Goal: Transaction & Acquisition: Purchase product/service

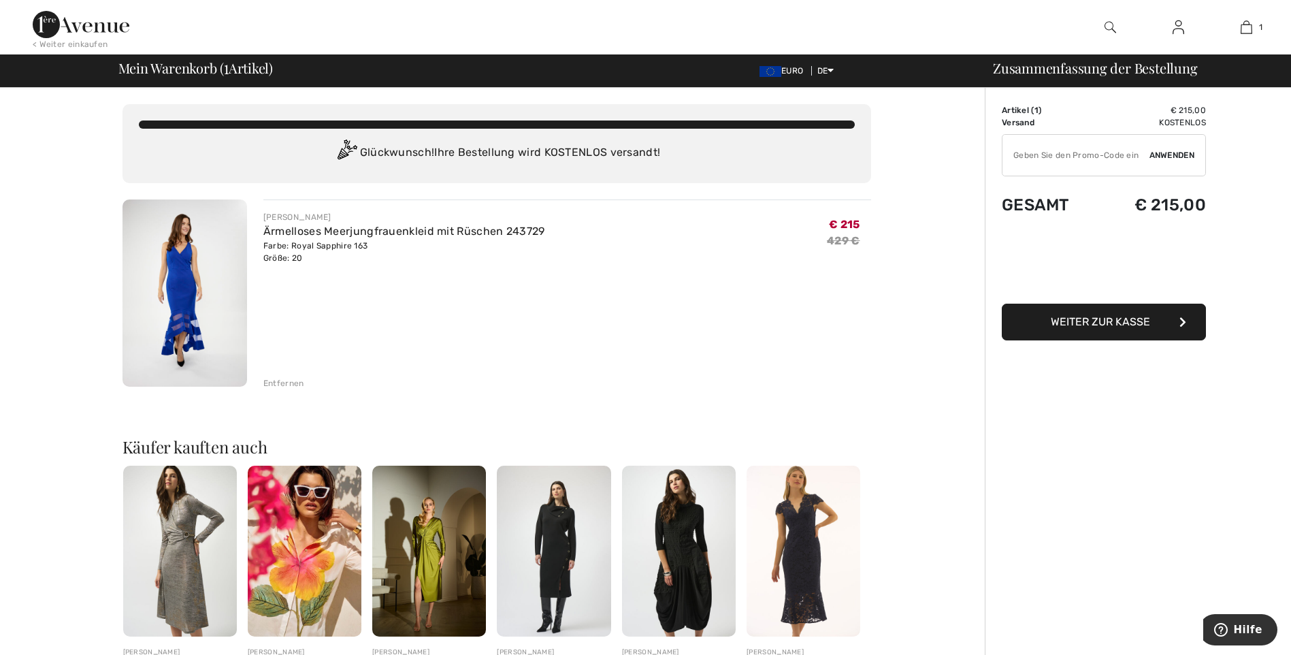
click at [184, 285] on img at bounding box center [185, 292] width 125 height 187
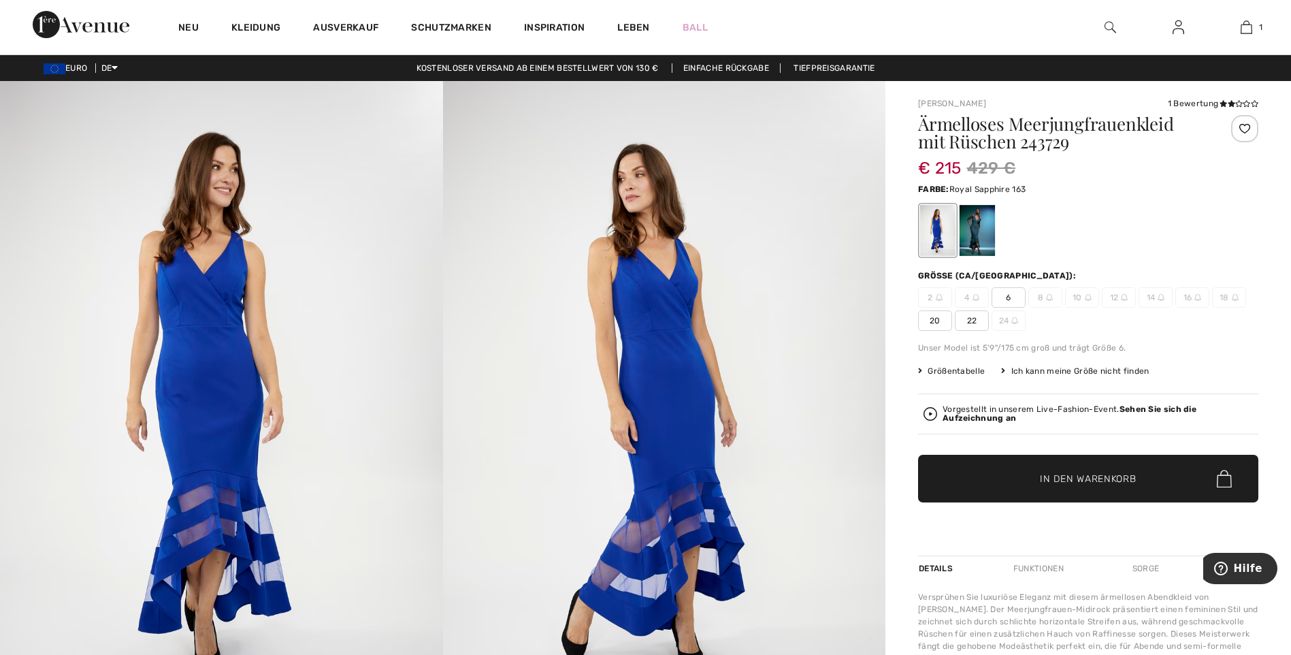
click at [675, 464] on img at bounding box center [664, 413] width 443 height 664
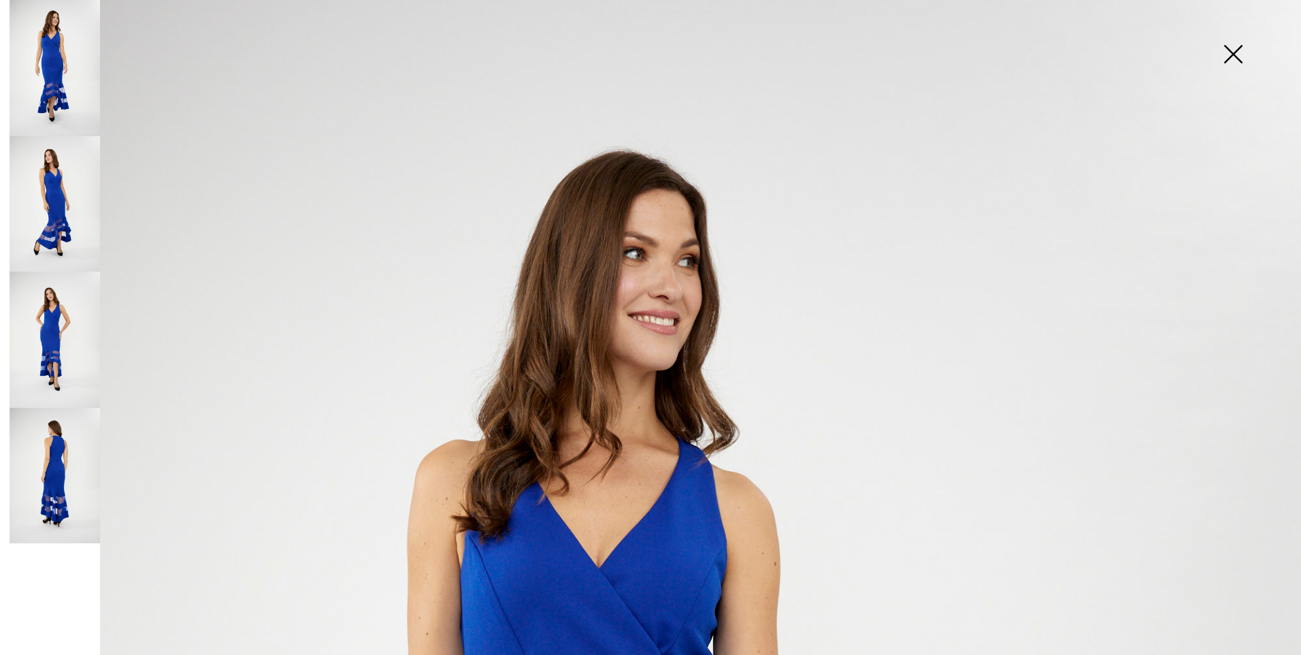
click at [1236, 51] on img at bounding box center [1233, 55] width 68 height 70
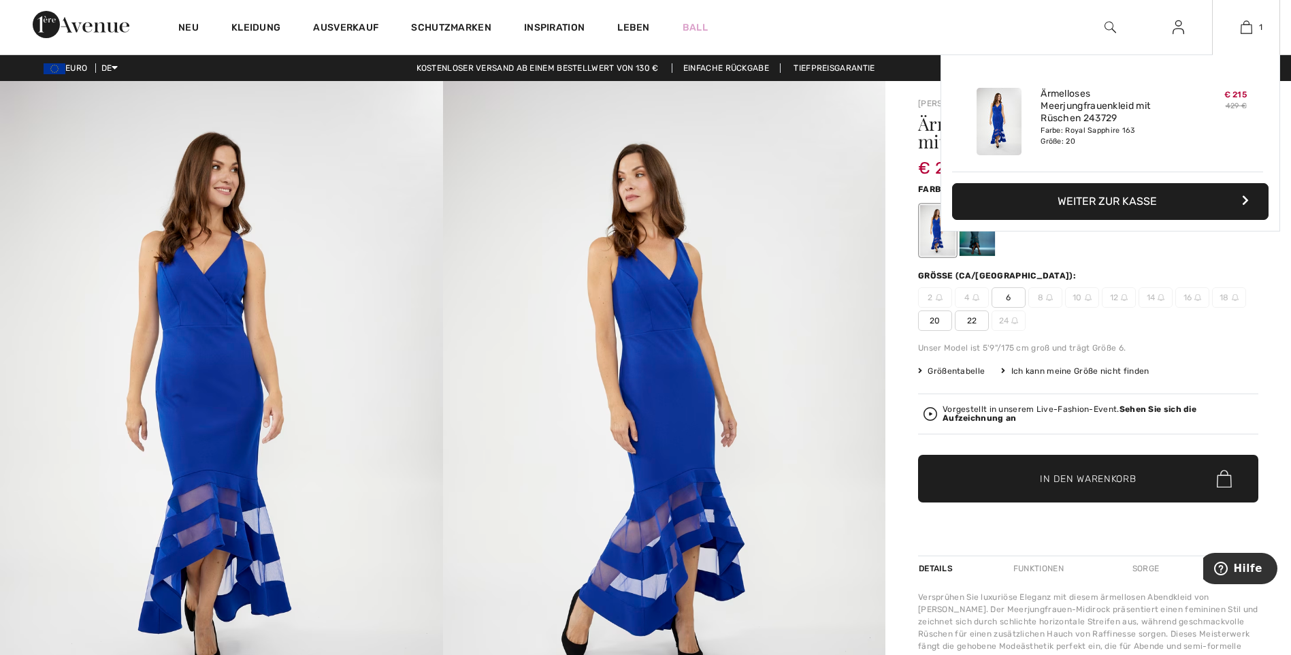
click at [1124, 199] on font "Weiter zur Kasse" at bounding box center [1107, 201] width 99 height 13
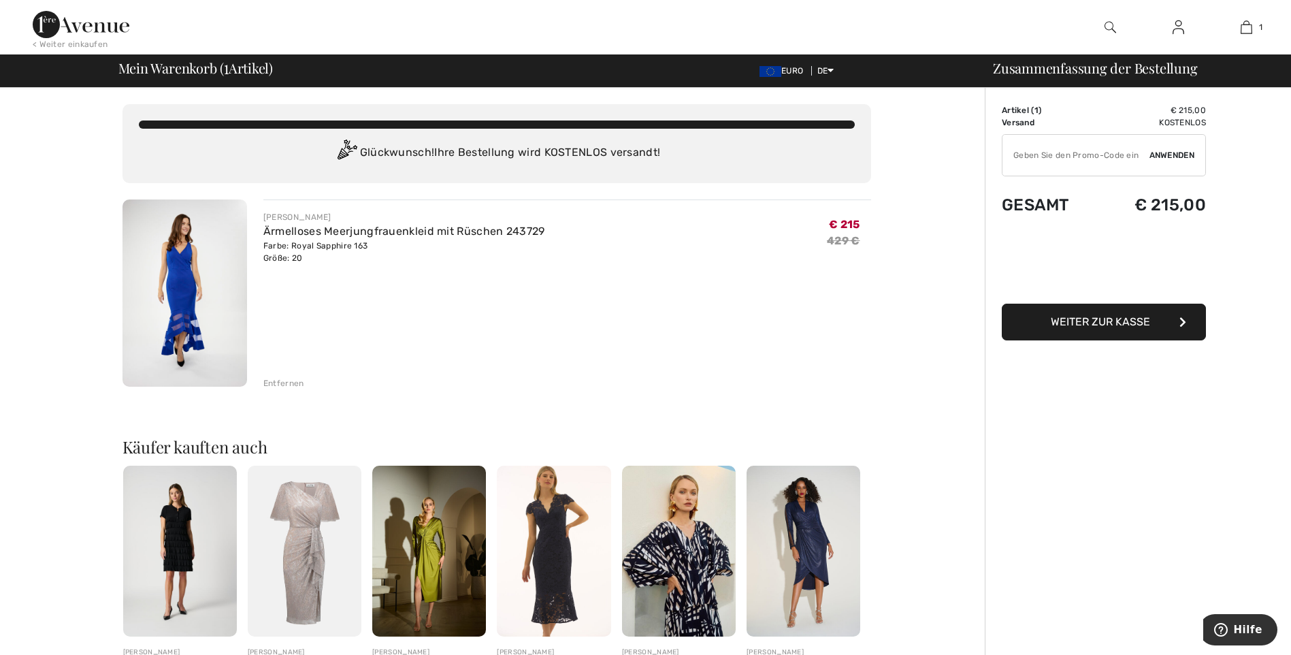
scroll to position [75, 0]
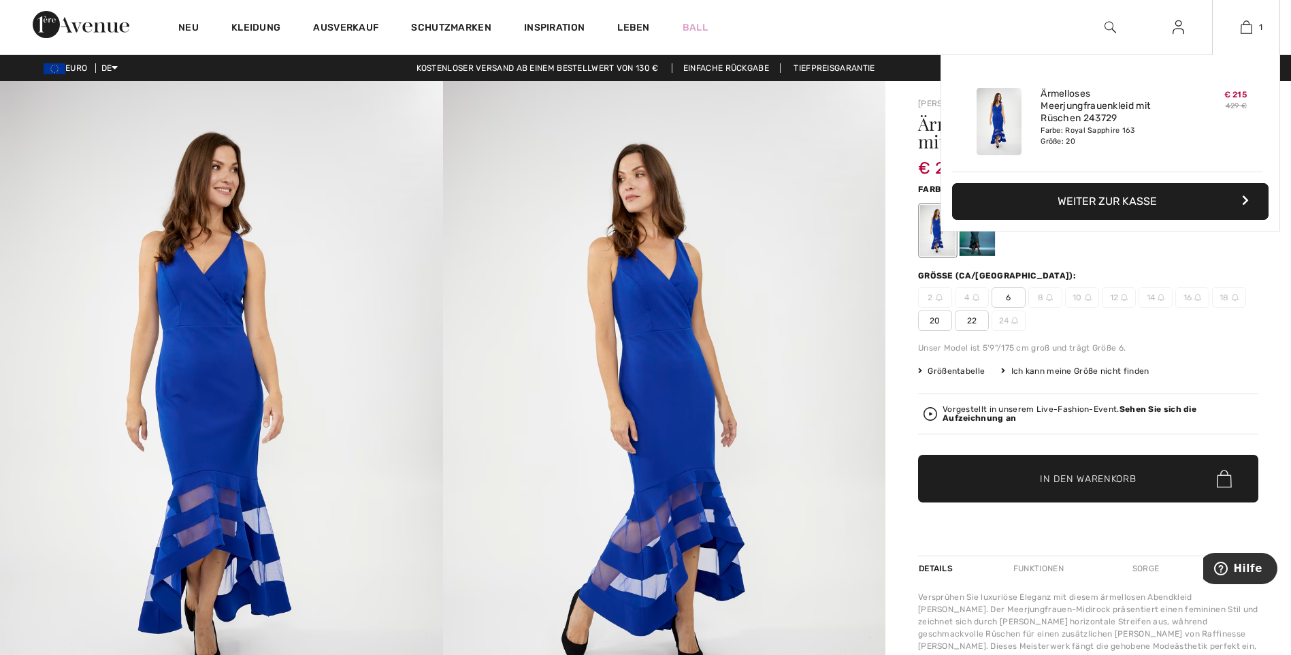
click at [1133, 208] on button "Weiter zur Kasse" at bounding box center [1110, 201] width 317 height 37
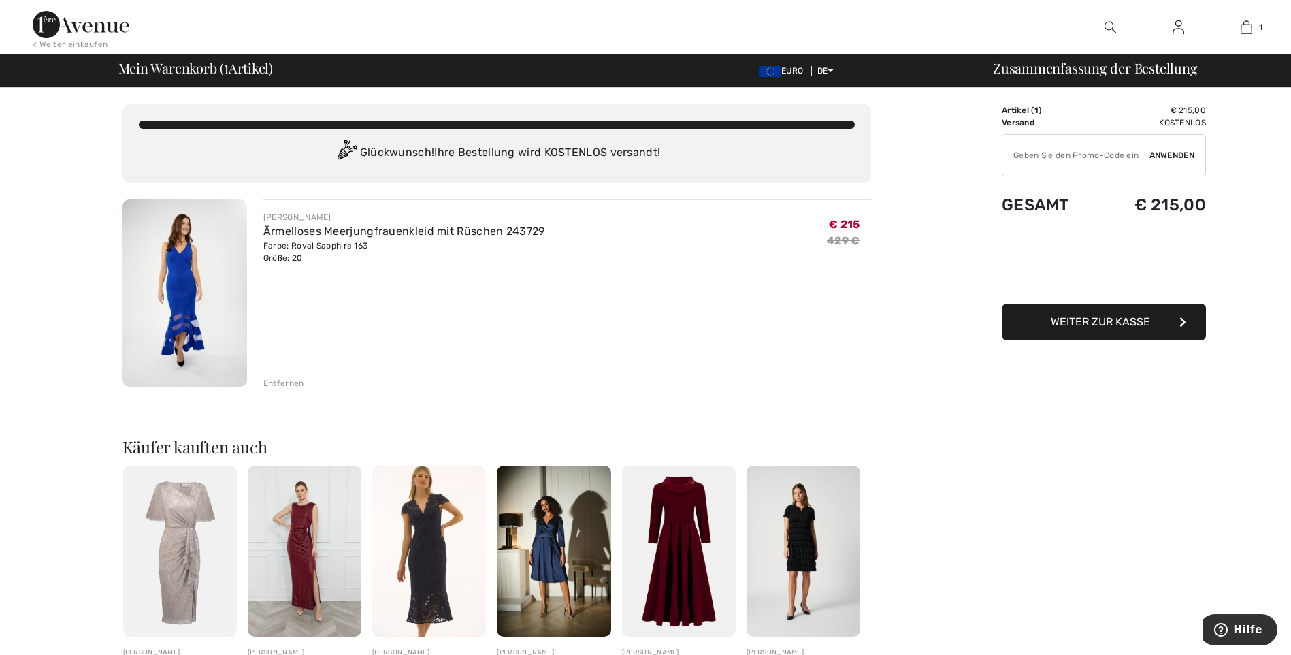
click at [1109, 321] on span "Weiter zur Kasse" at bounding box center [1100, 321] width 99 height 13
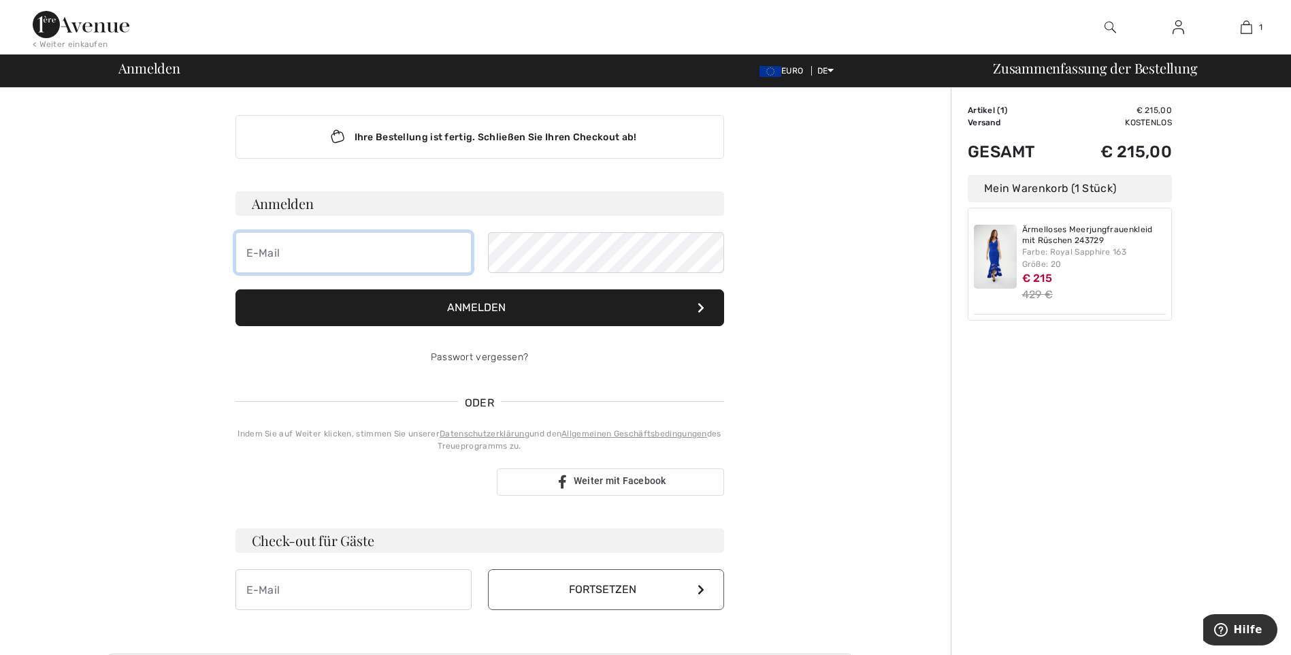
click at [380, 264] on input "email" at bounding box center [354, 252] width 236 height 41
type input "g.borchert@hebo-online.de"
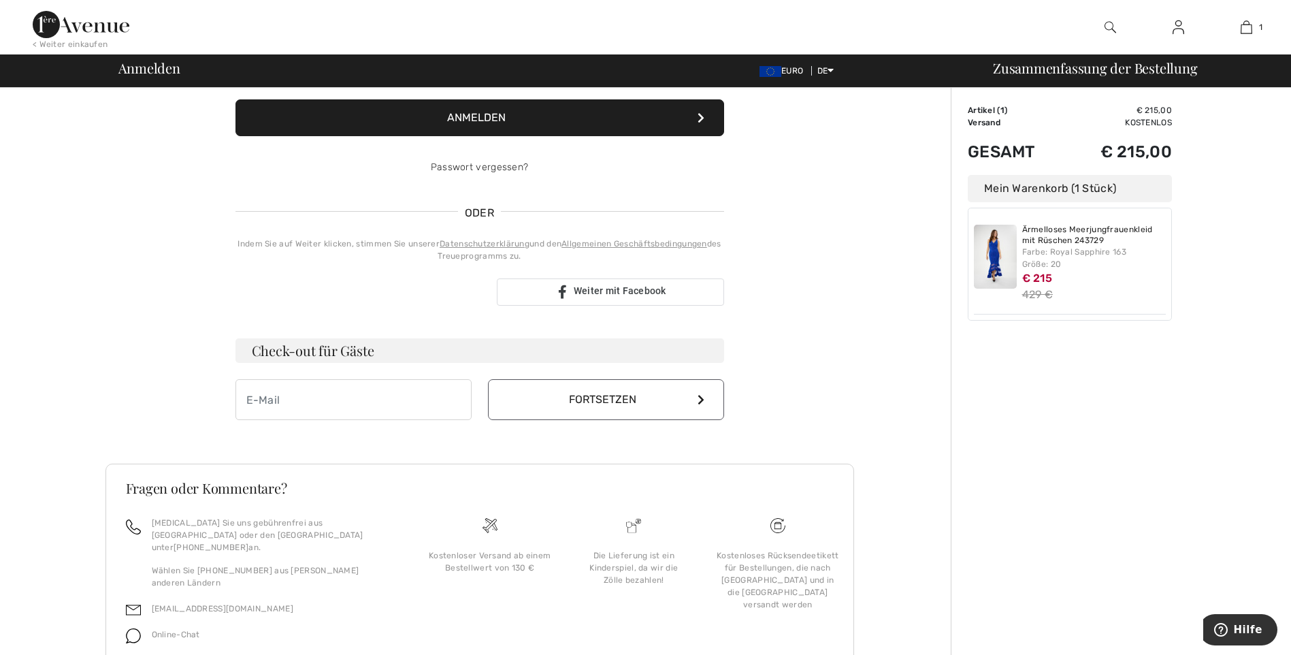
scroll to position [219, 0]
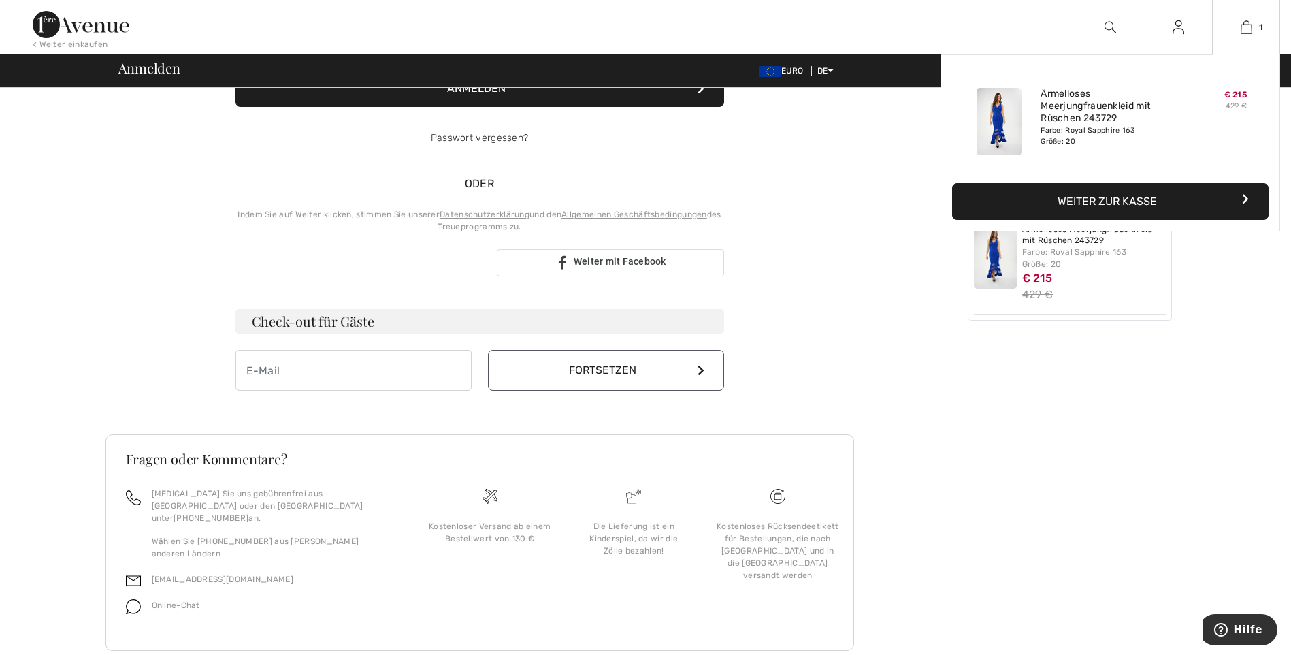
click at [1129, 197] on font "Weiter zur Kasse" at bounding box center [1107, 201] width 99 height 13
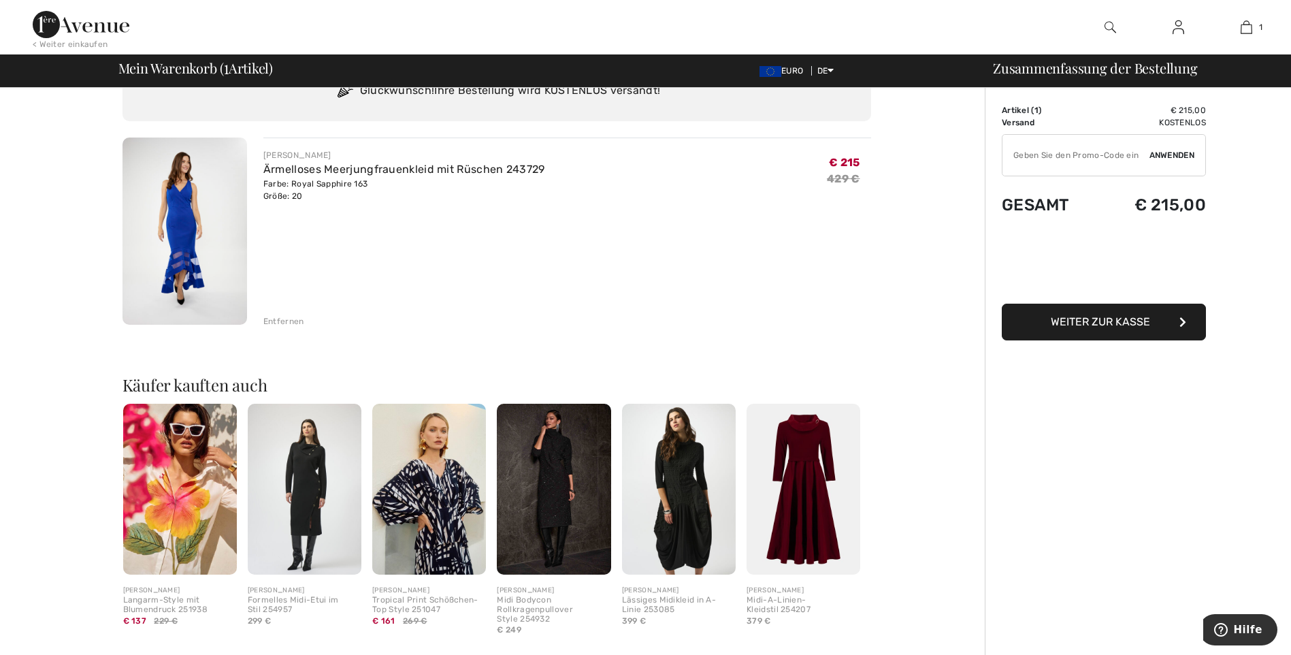
scroll to position [103, 0]
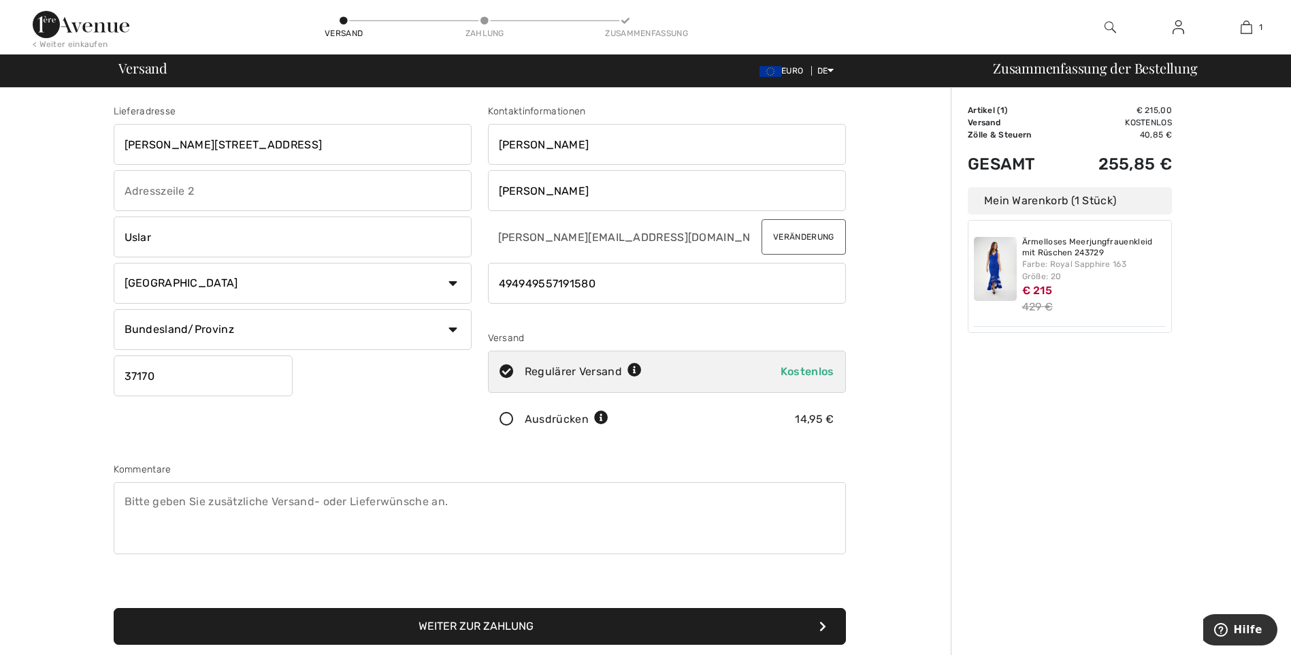
click at [521, 632] on button "Weiter zur Zahlung" at bounding box center [480, 626] width 732 height 37
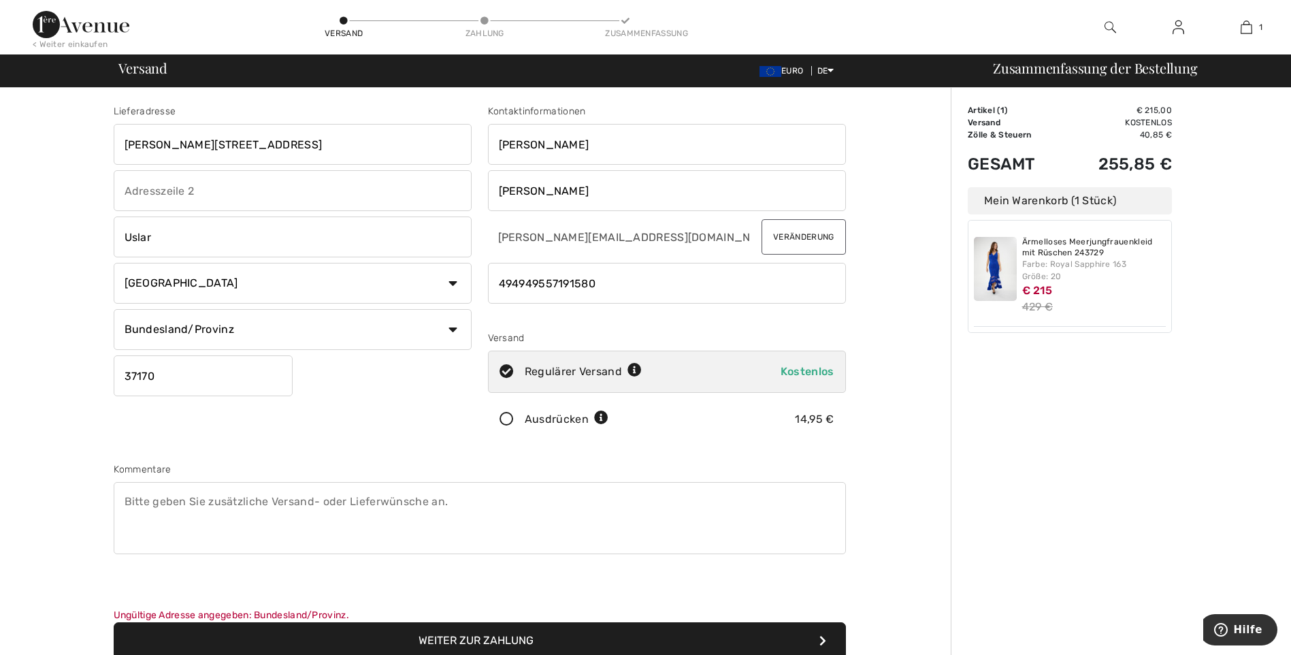
click at [506, 419] on icon at bounding box center [507, 419] width 36 height 14
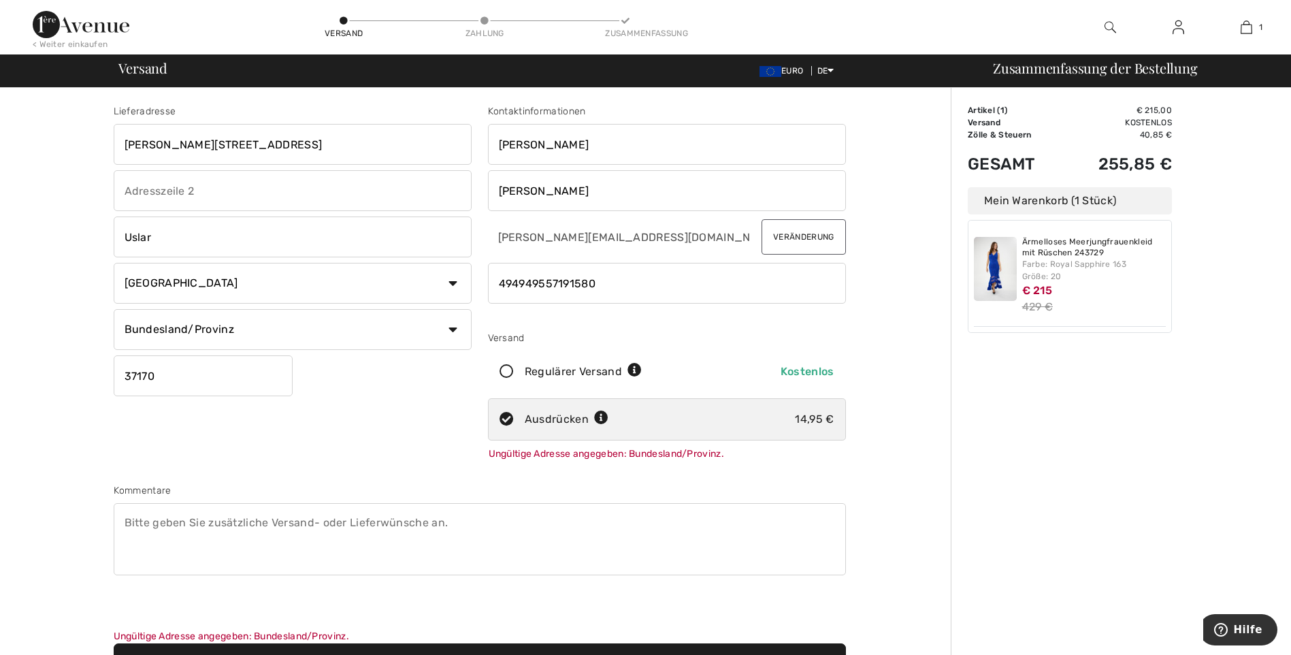
click at [506, 370] on icon at bounding box center [507, 372] width 36 height 14
radio input "true"
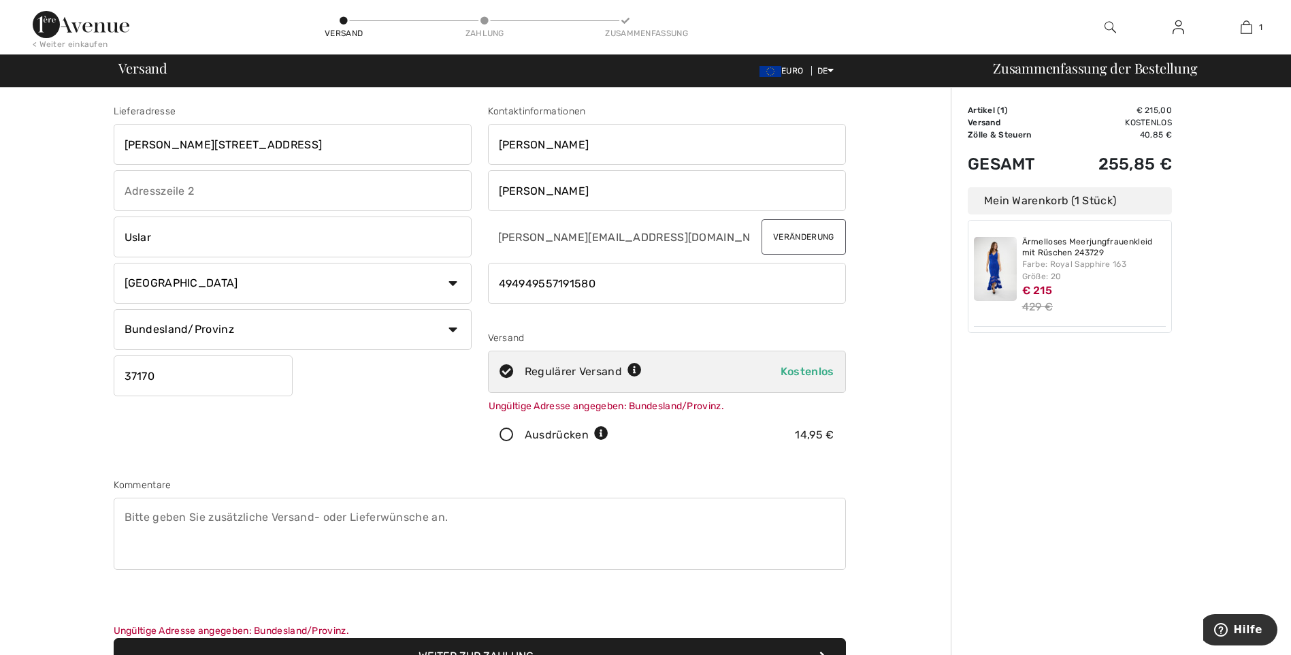
click at [453, 329] on select "Bundesland/Provinz Baden-Württemberg Bayern München Berlin Brandenburg Bremen H…" at bounding box center [293, 329] width 358 height 41
select select "NDS"
click at [114, 309] on select "Bundesland/Provinz Baden-Württemberg Bayern München Berlin Brandenburg Bremen H…" at bounding box center [293, 329] width 358 height 41
click at [537, 285] on input "phone" at bounding box center [667, 283] width 358 height 41
type input "49557191580"
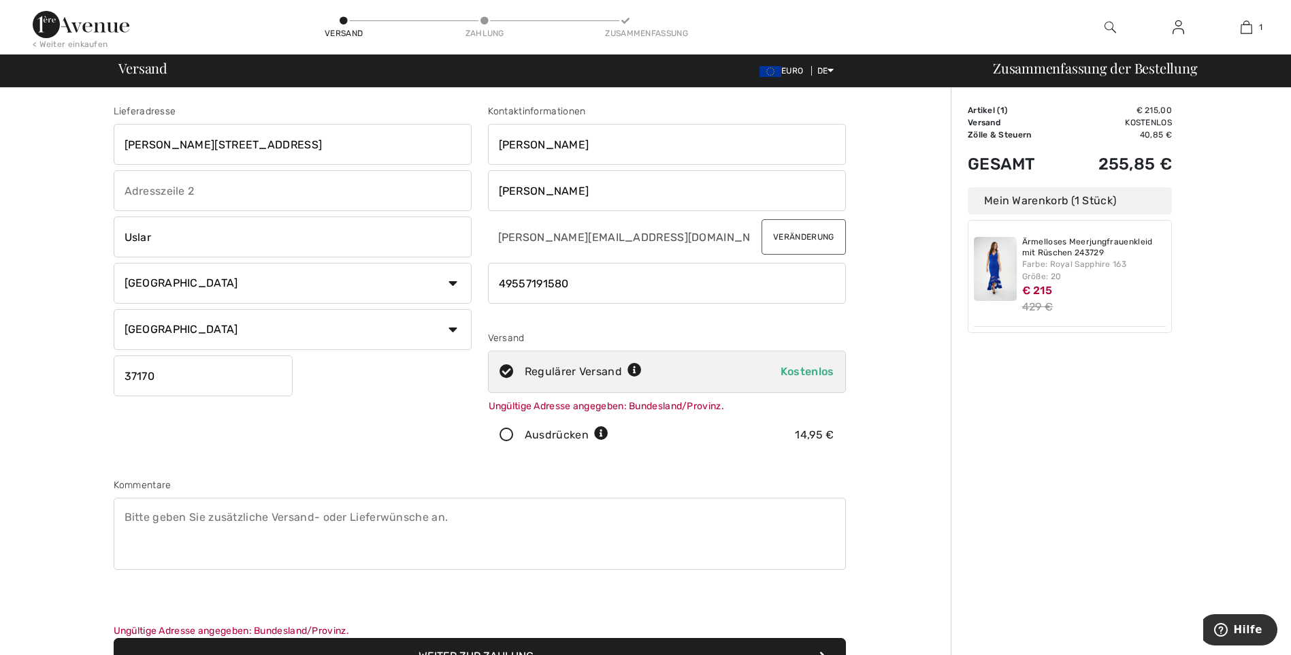
click at [454, 327] on select "Bundesland/Provinz Baden-Württemberg Bayern München Berlin Brandenburg Bremen H…" at bounding box center [293, 329] width 358 height 41
click at [114, 309] on select "Bundesland/Provinz Baden-Württemberg Bayern München Berlin Brandenburg Bremen H…" at bounding box center [293, 329] width 358 height 41
click at [212, 378] on input "37170" at bounding box center [203, 375] width 179 height 41
type input "37170"
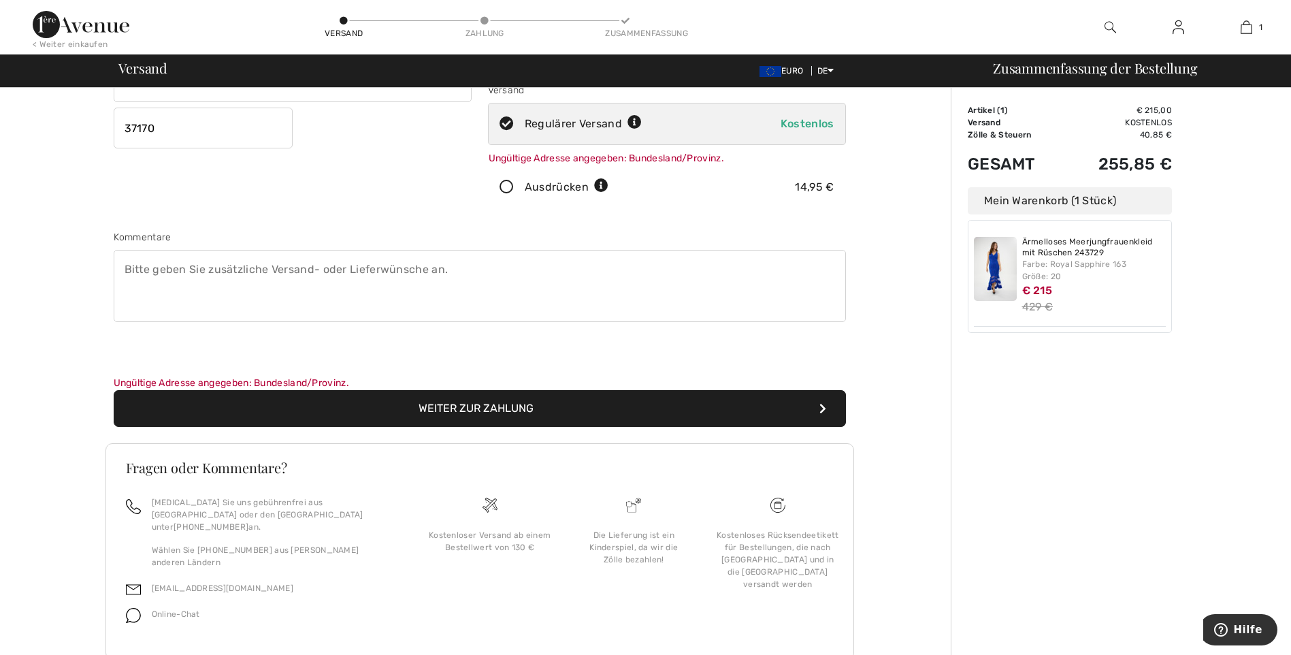
scroll to position [262, 0]
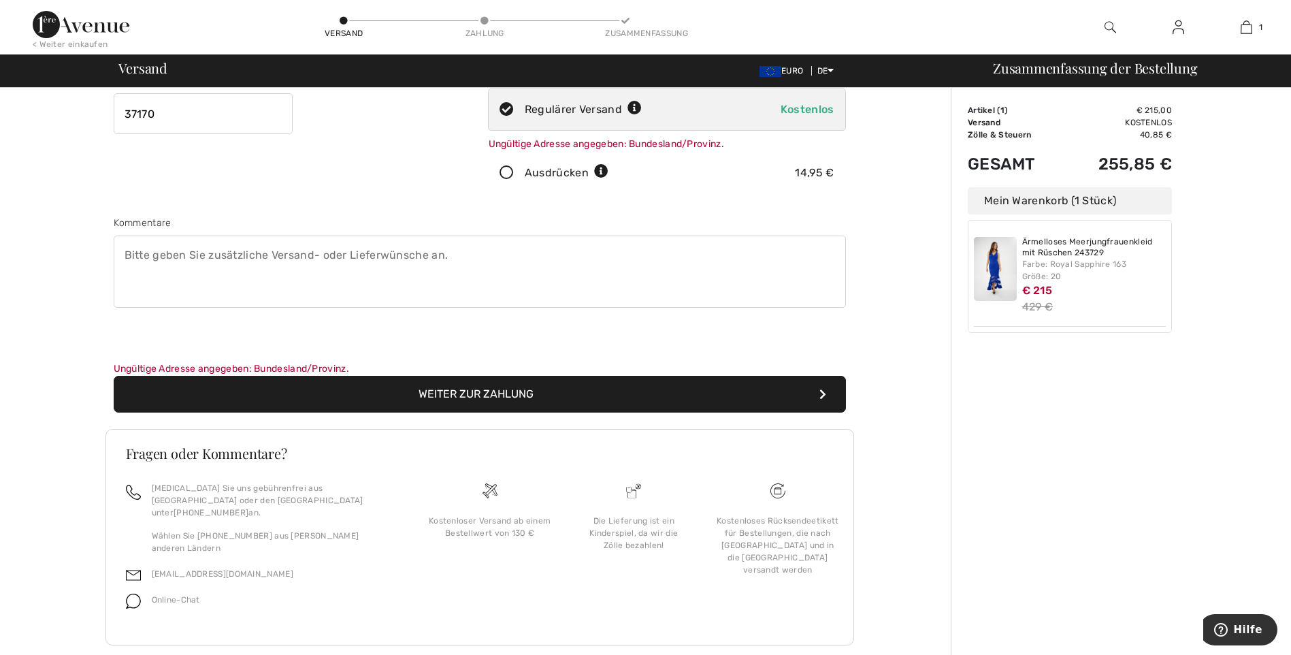
click at [459, 402] on button "Weiter zur Zahlung" at bounding box center [480, 394] width 732 height 37
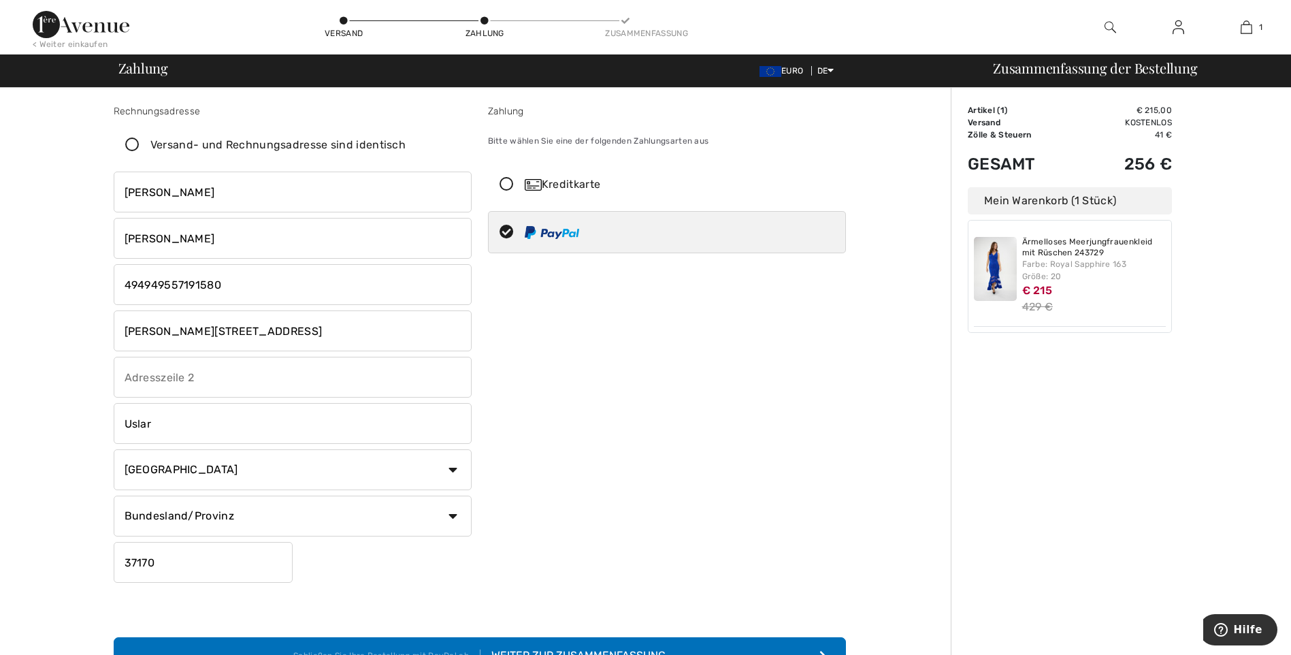
click at [505, 183] on icon at bounding box center [507, 185] width 36 height 14
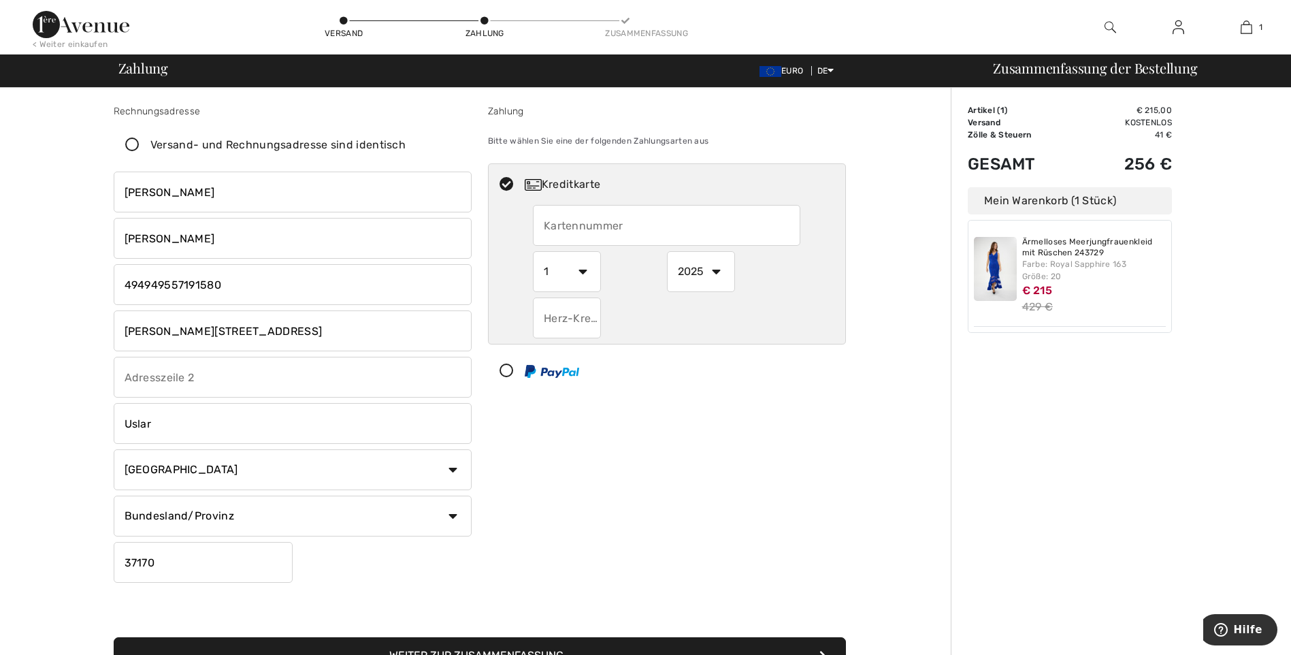
click at [621, 229] on input "text" at bounding box center [667, 225] width 268 height 41
type input "5232249847100205"
click at [583, 270] on select "1 2 3 4 5 6 7 8 9 10 11 12" at bounding box center [567, 271] width 68 height 41
select select "2"
click at [533, 251] on select "1 2 3 4 5 6 7 8 9 10 11 12" at bounding box center [567, 271] width 68 height 41
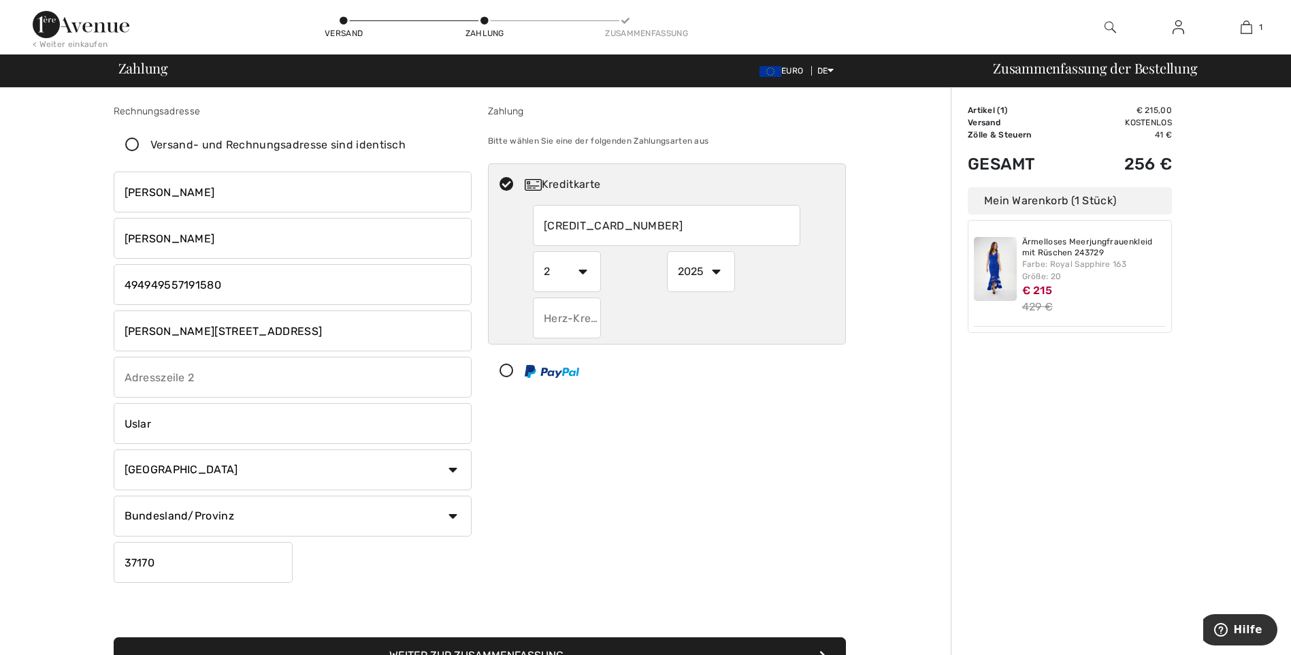
click at [585, 271] on select "1 2 3 4 5 6 7 8 9 10 11 12" at bounding box center [567, 271] width 68 height 41
click at [533, 251] on select "1 2 3 4 5 6 7 8 9 10 11 12" at bounding box center [567, 271] width 68 height 41
drag, startPoint x: 560, startPoint y: 267, endPoint x: 423, endPoint y: 280, distance: 137.4
click at [423, 280] on div "Rechnungsadresse Versand- und Rechnungsadresse sind identisch Gabriele Borchert…" at bounding box center [480, 380] width 749 height 619
click at [585, 272] on select "1 2 3 4 5 6 7 8 9 10 11 12" at bounding box center [567, 271] width 68 height 41
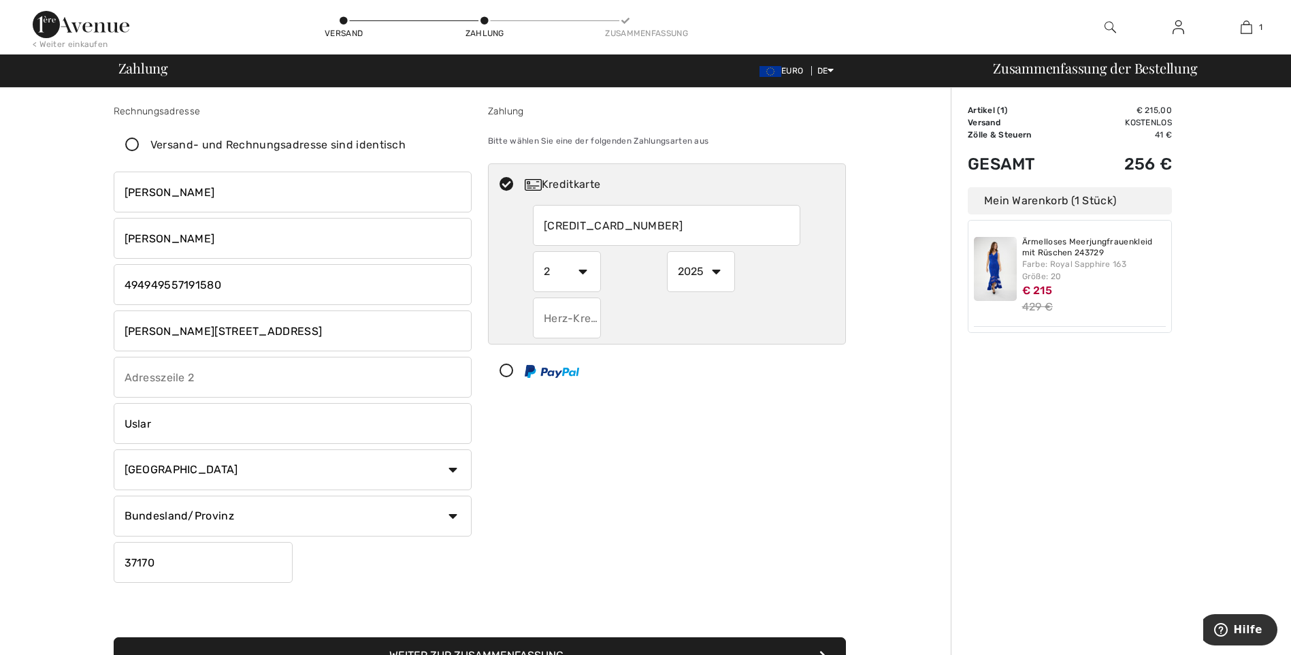
click at [585, 272] on select "1 2 3 4 5 6 7 8 9 10 11 12" at bounding box center [567, 271] width 68 height 41
click at [716, 269] on select "2025 2026 2027 2028 2029 2030 2031 2032 2033 2034 2035" at bounding box center [701, 271] width 68 height 41
select select "2031"
click at [667, 251] on select "2025 2026 2027 2028 2029 2030 2031 2032 2033 2034 2035" at bounding box center [701, 271] width 68 height 41
click at [596, 320] on input "text" at bounding box center [567, 317] width 68 height 41
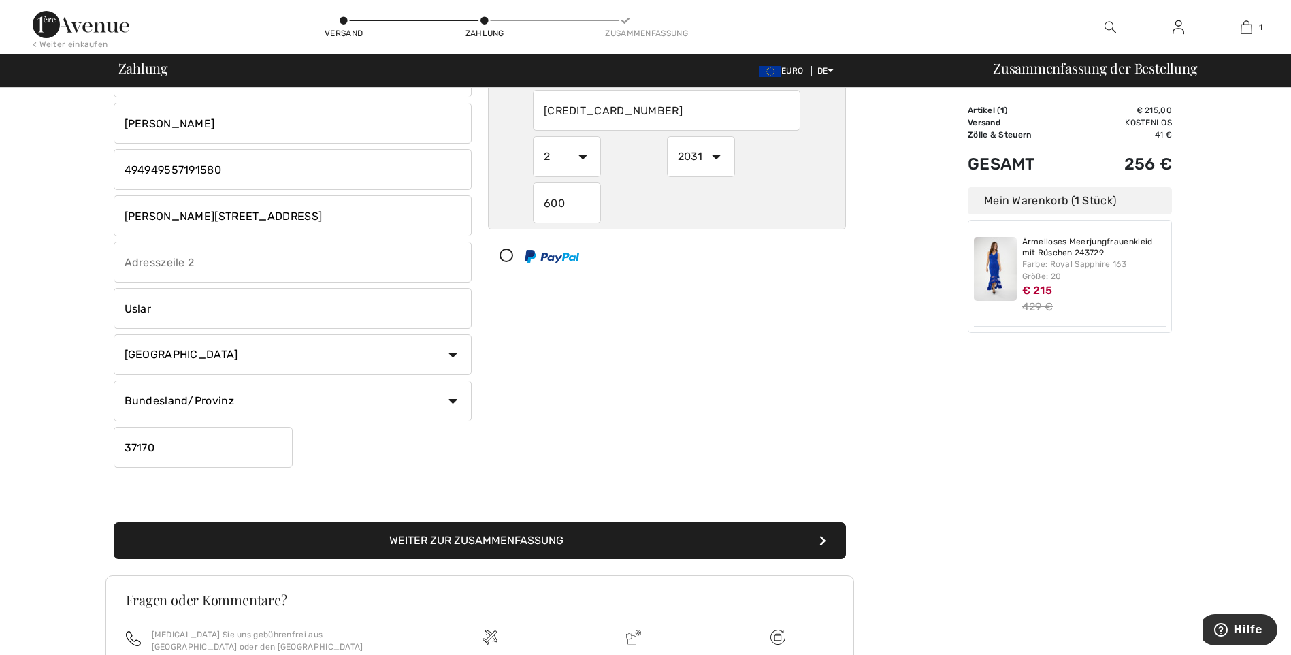
scroll to position [116, 0]
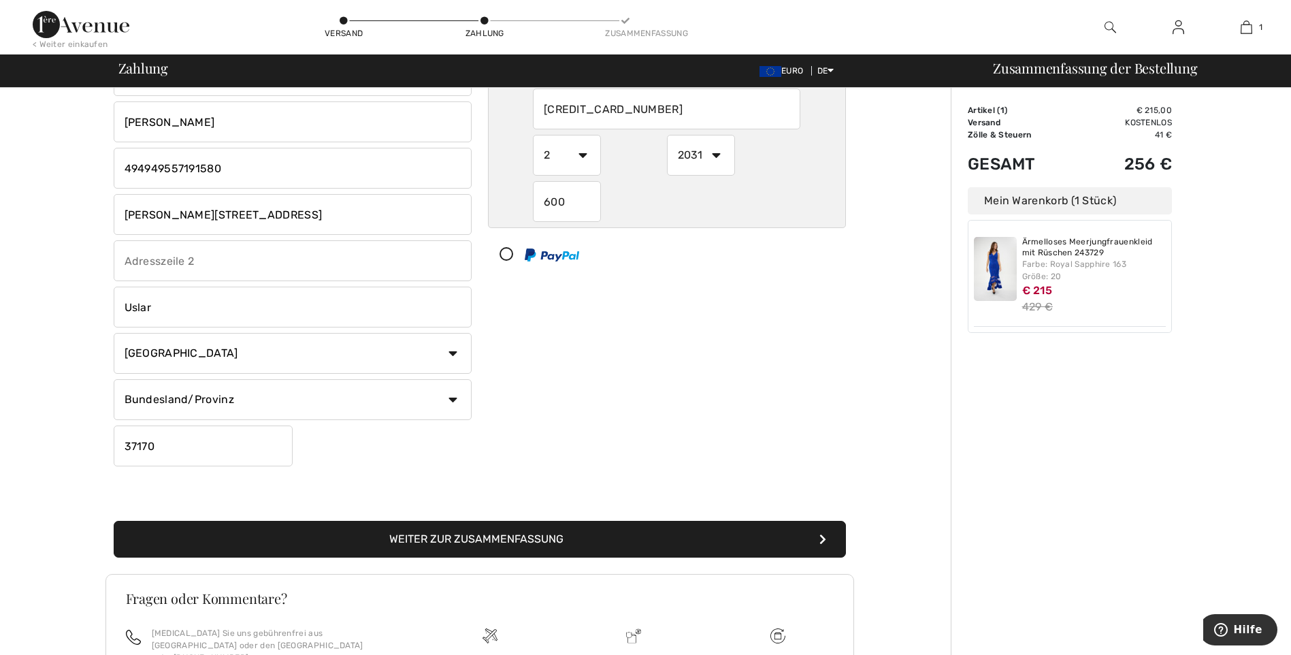
type input "600"
click at [565, 542] on button "Weiter zur Zusammenfassung" at bounding box center [480, 539] width 732 height 37
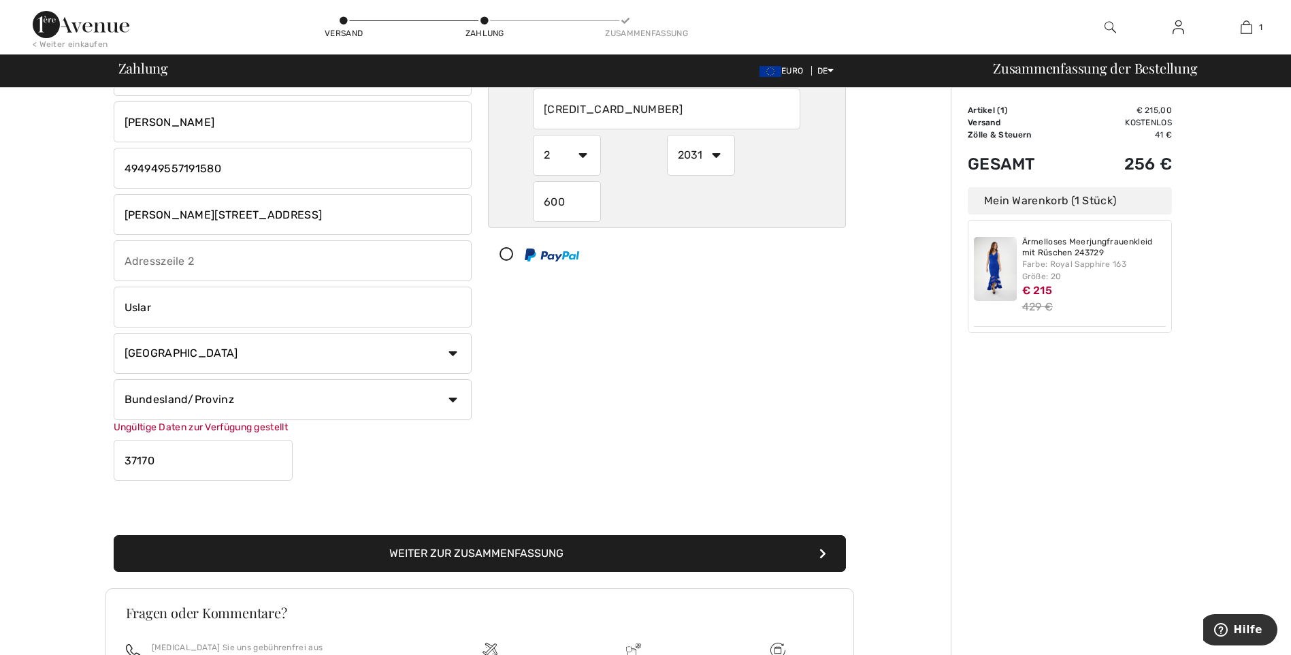
click at [170, 459] on input "37170" at bounding box center [203, 460] width 179 height 41
click at [156, 461] on input "37170USLAR" at bounding box center [203, 460] width 179 height 41
click at [152, 461] on input "37170USLAR" at bounding box center [203, 460] width 179 height 41
type input "37170USLAR"
click at [225, 306] on input "Uslar" at bounding box center [293, 307] width 358 height 41
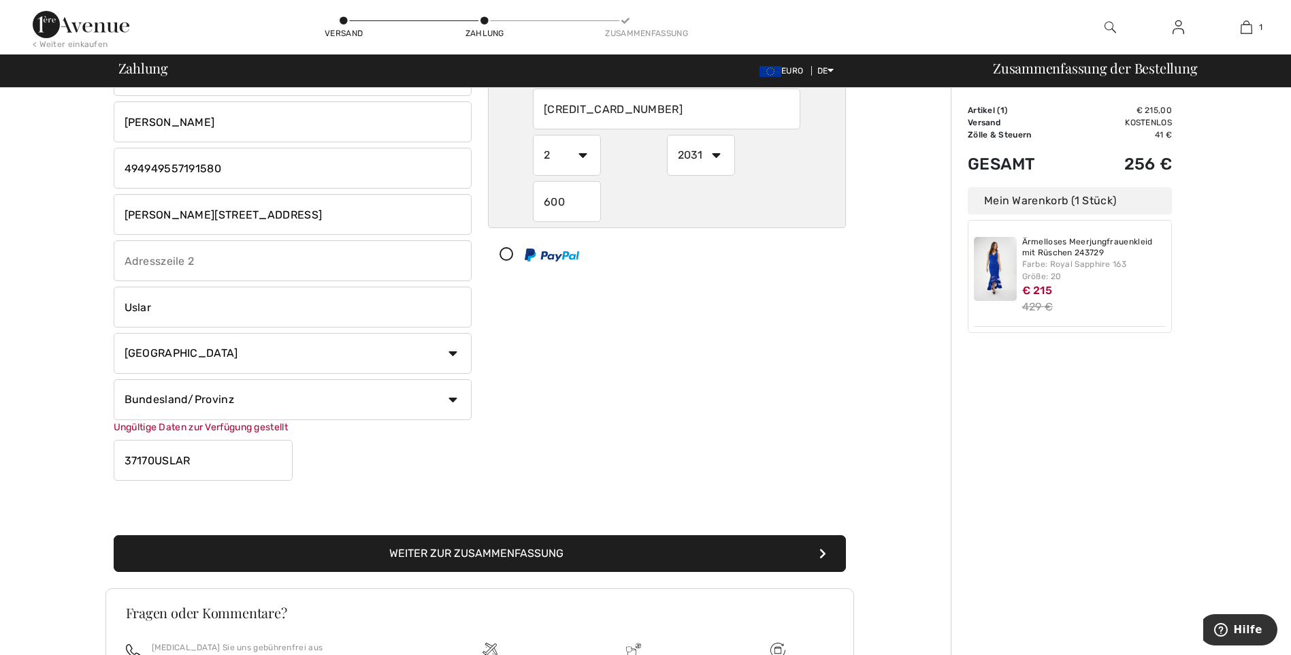
click at [225, 262] on input "text" at bounding box center [293, 260] width 358 height 41
click at [468, 548] on font "Weiter zur Zusammenfassung" at bounding box center [476, 553] width 174 height 13
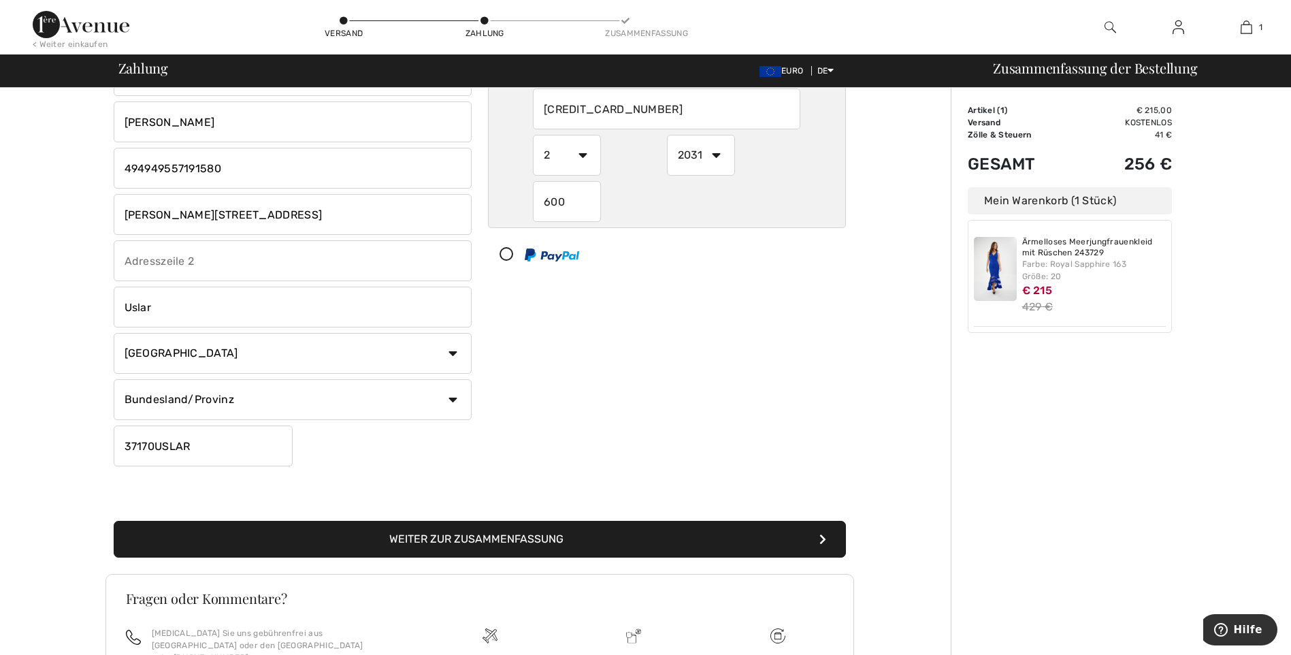
click at [509, 537] on font "Weiter zur Zusammenfassung" at bounding box center [476, 538] width 174 height 13
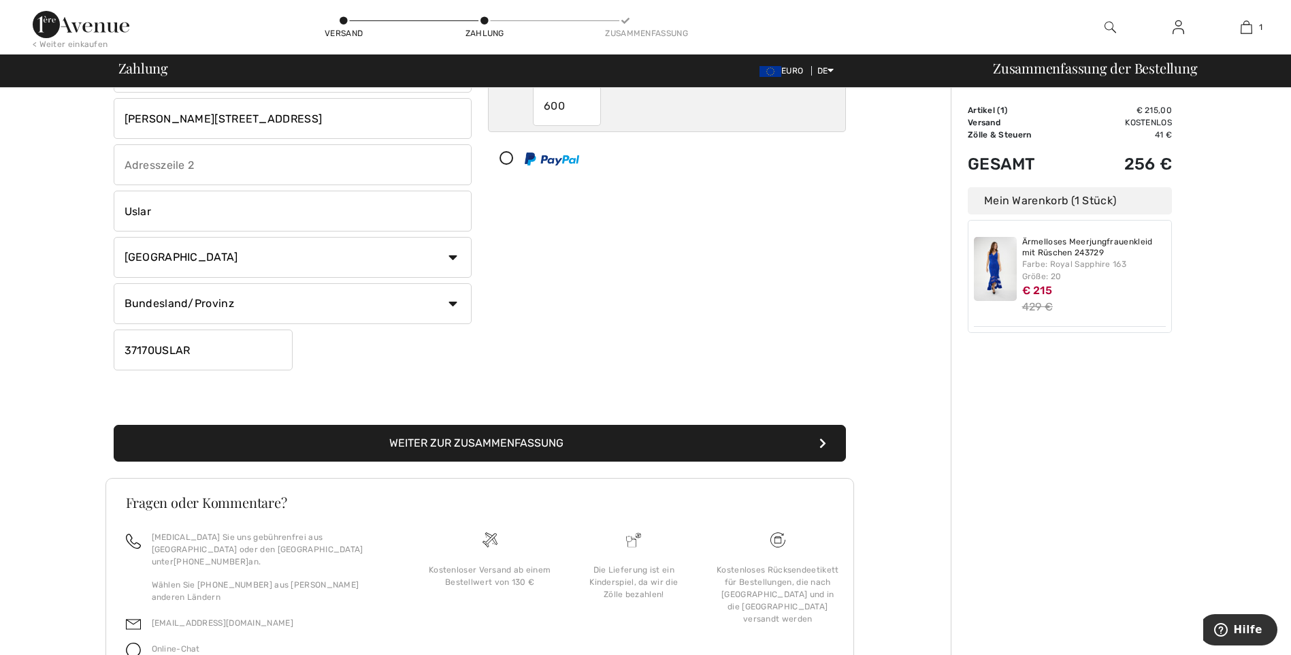
scroll to position [12, 0]
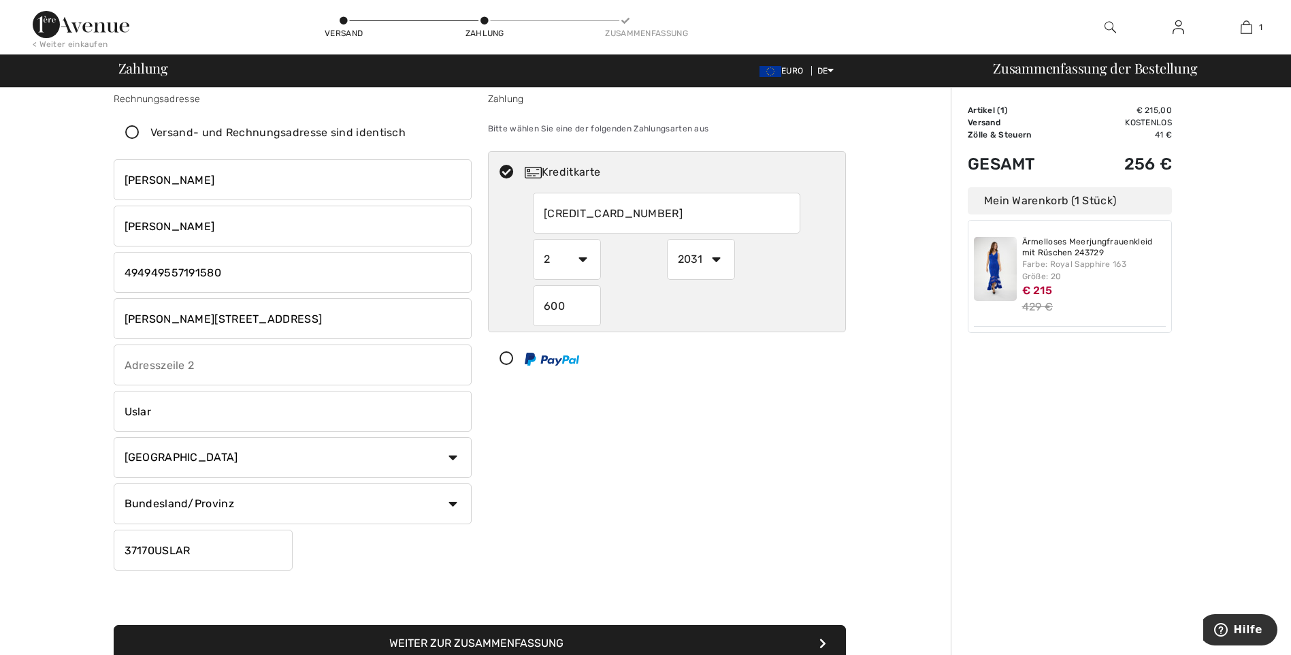
click at [148, 271] on input "phone" at bounding box center [293, 272] width 358 height 41
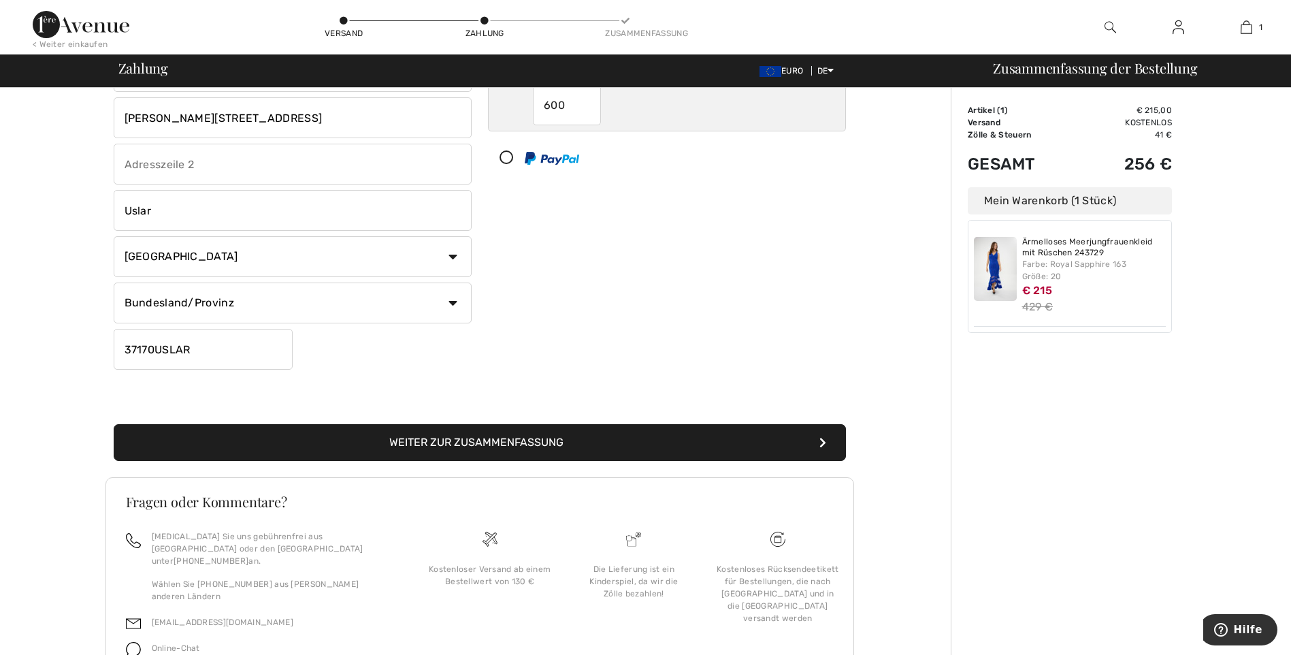
scroll to position [261, 0]
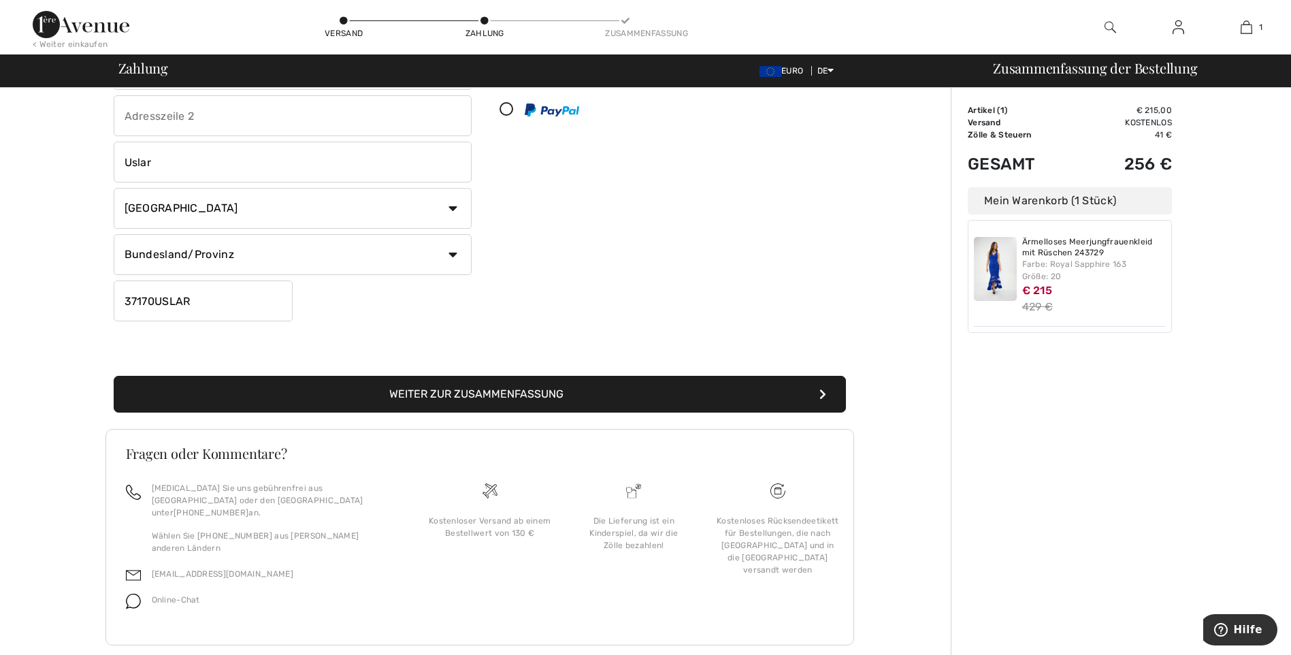
type input "49557191580"
click at [538, 400] on button "Weiter zur Zusammenfassung" at bounding box center [480, 394] width 732 height 37
click at [483, 393] on font "Weiter zur Zusammenfassung" at bounding box center [476, 393] width 174 height 13
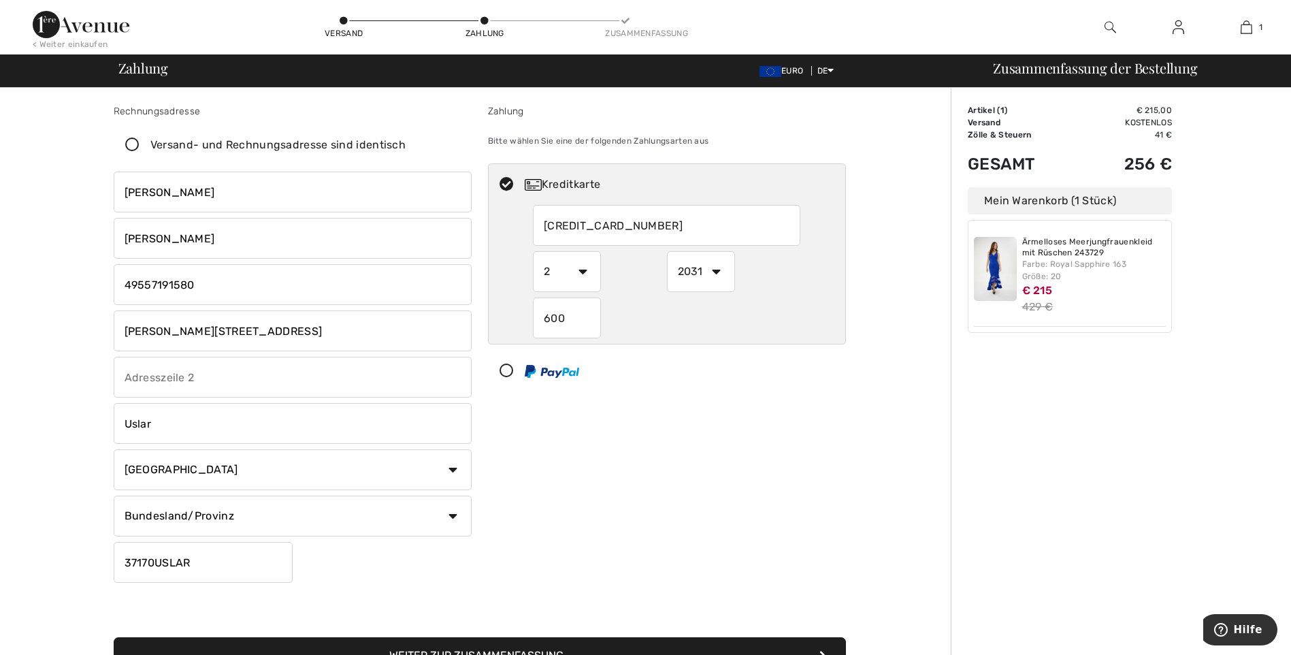
click at [135, 140] on icon at bounding box center [132, 145] width 36 height 14
click at [406, 140] on input "Versand- und Rechnungsadresse sind identisch" at bounding box center [410, 145] width 9 height 41
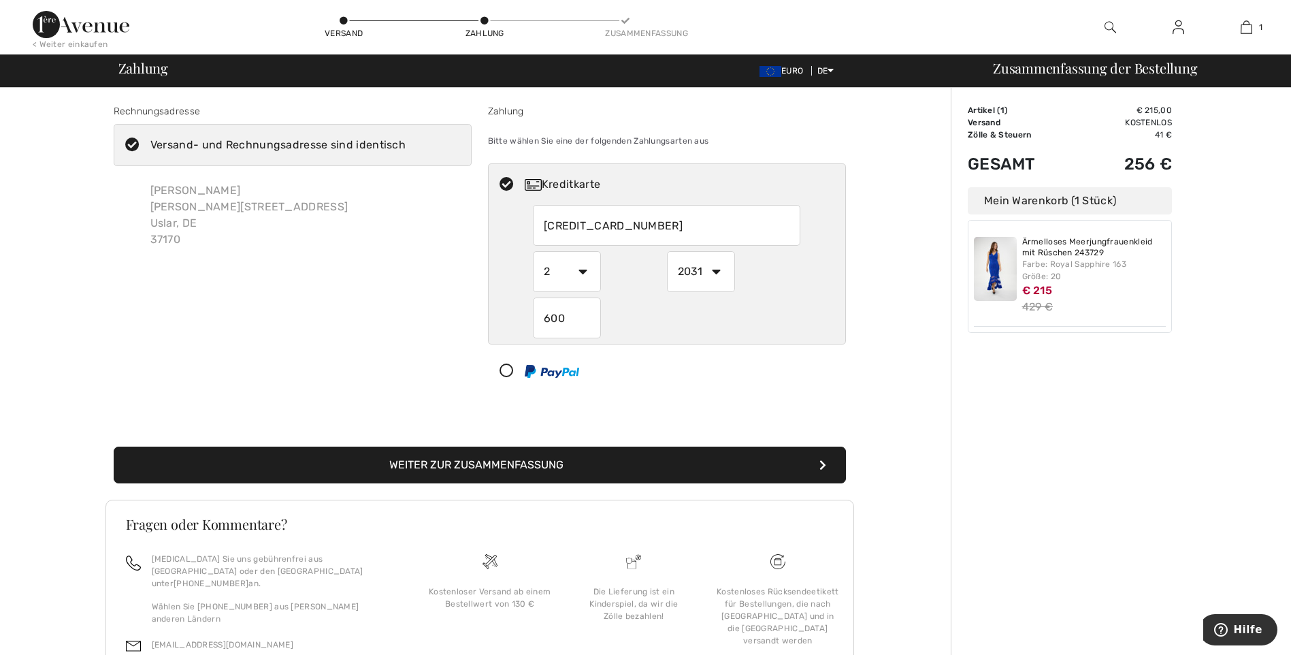
checkbox input "true"
click at [466, 470] on font "Weiter zur Zusammenfassung" at bounding box center [476, 464] width 174 height 13
click at [822, 466] on icon "submit" at bounding box center [823, 464] width 7 height 11
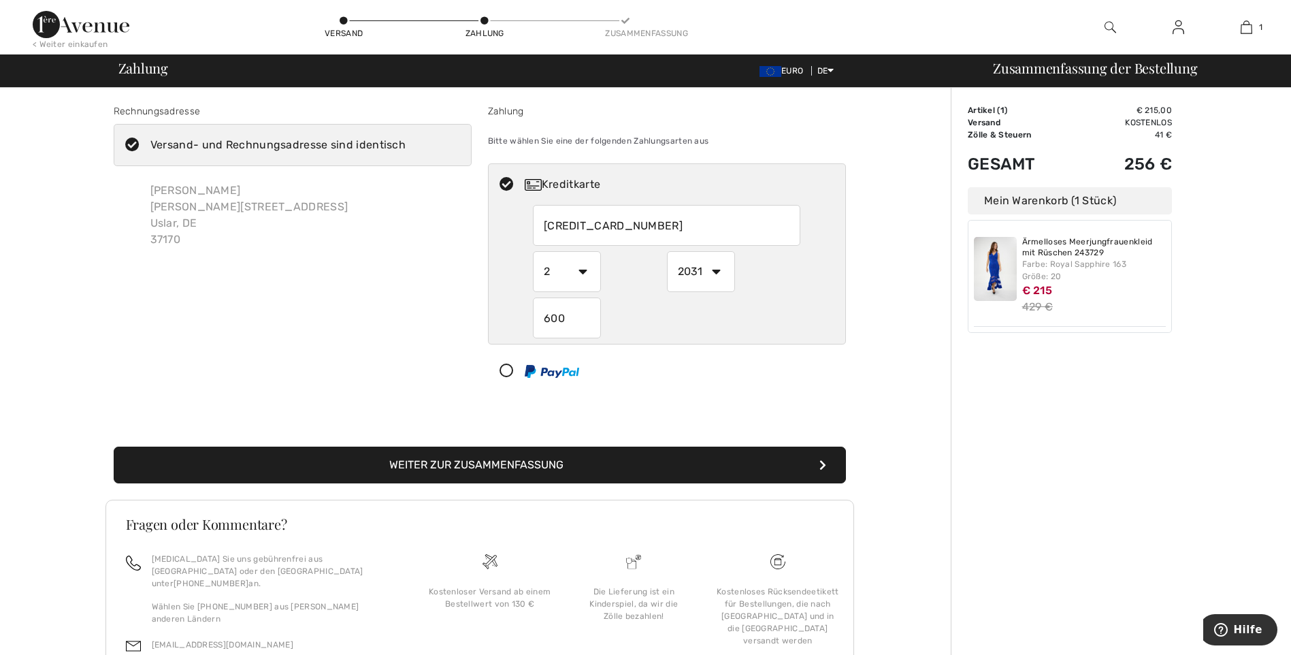
click at [822, 466] on icon "submit" at bounding box center [823, 464] width 7 height 11
click at [466, 465] on font "Weiter zur Zusammenfassung" at bounding box center [476, 464] width 174 height 13
click at [508, 184] on icon at bounding box center [507, 185] width 36 height 14
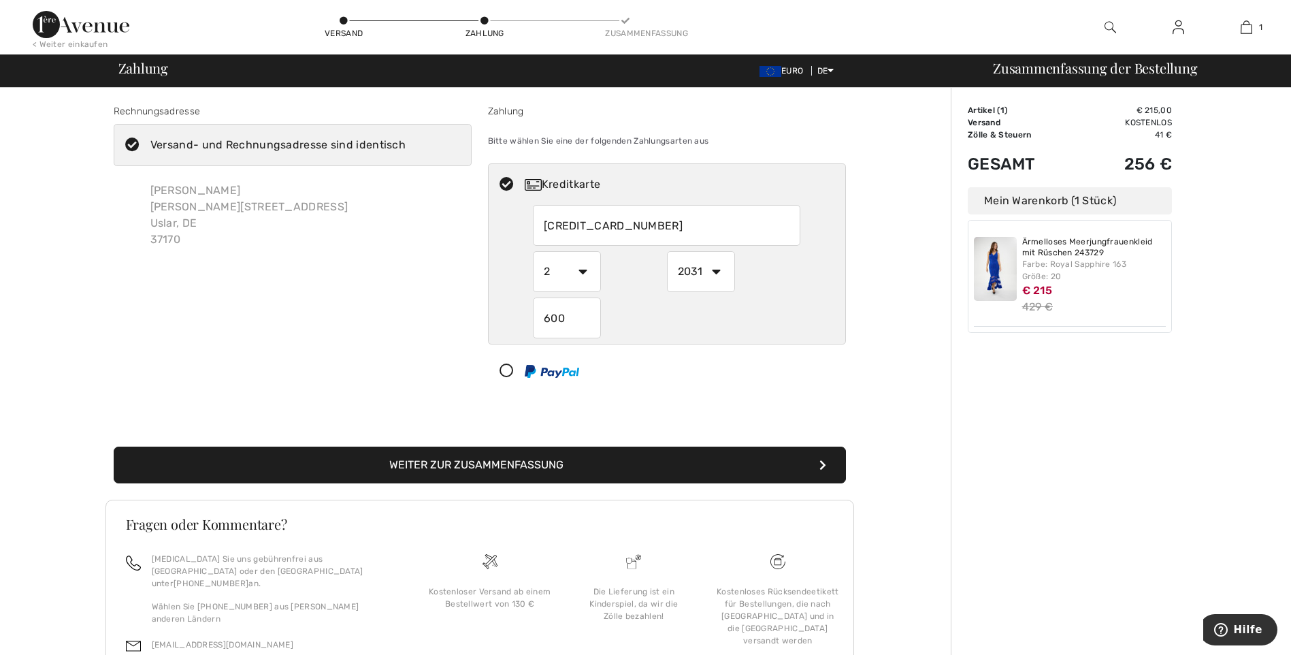
click at [508, 184] on icon at bounding box center [507, 185] width 36 height 14
click at [510, 368] on icon at bounding box center [507, 371] width 36 height 14
select select "1"
select select "2025"
radio input "true"
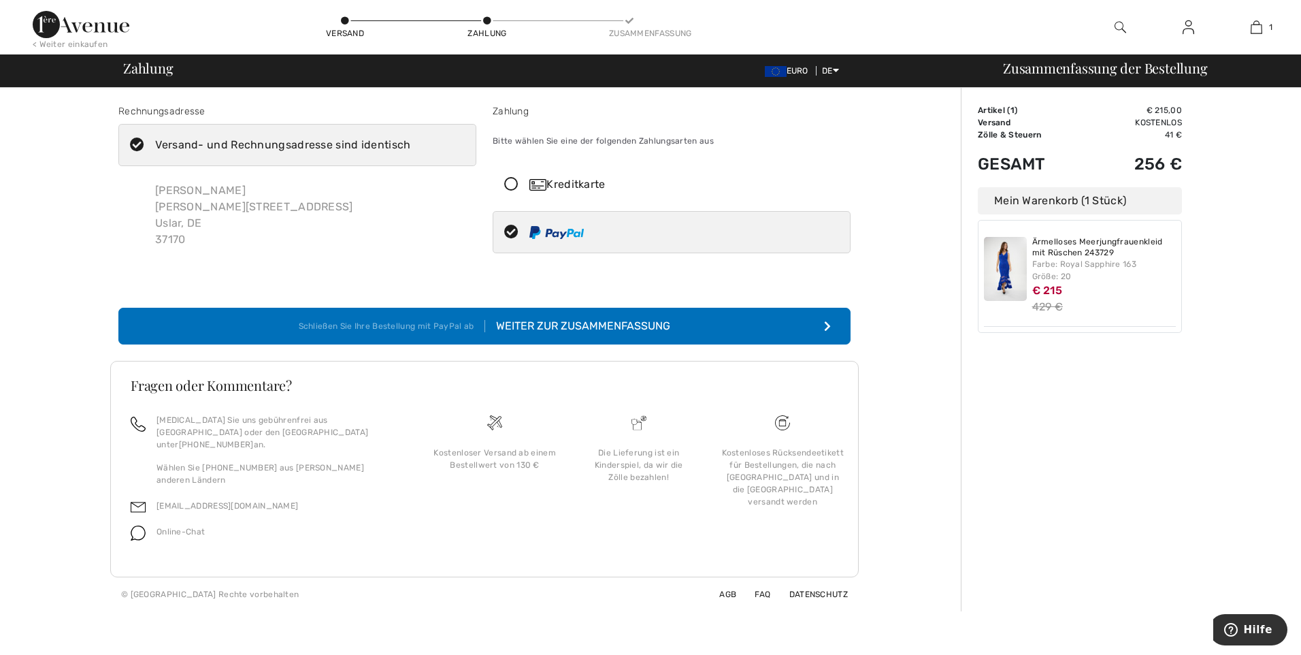
click at [512, 181] on icon at bounding box center [511, 185] width 36 height 14
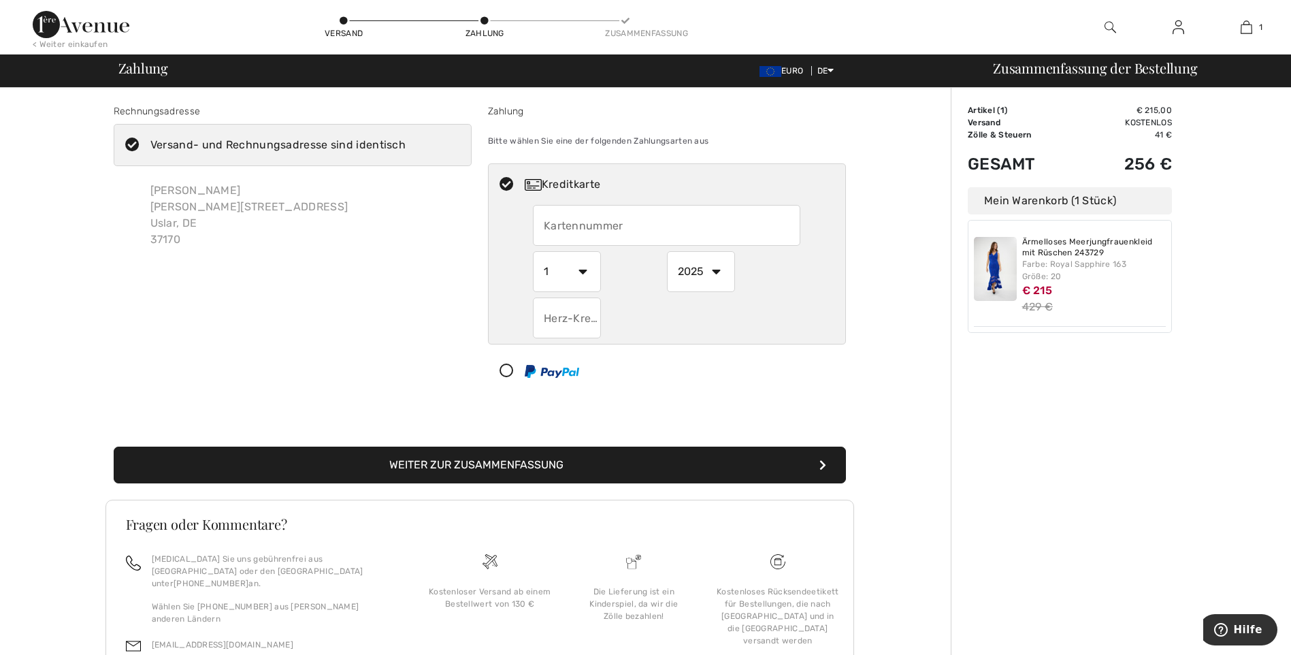
click at [642, 227] on input "text" at bounding box center [667, 225] width 268 height 41
type input "5232249847100205"
click at [585, 272] on select "1 2 3 4 5 6 7 8 9 10 11 12" at bounding box center [567, 271] width 68 height 41
select select "2"
click at [533, 251] on select "1 2 3 4 5 6 7 8 9 10 11 12" at bounding box center [567, 271] width 68 height 41
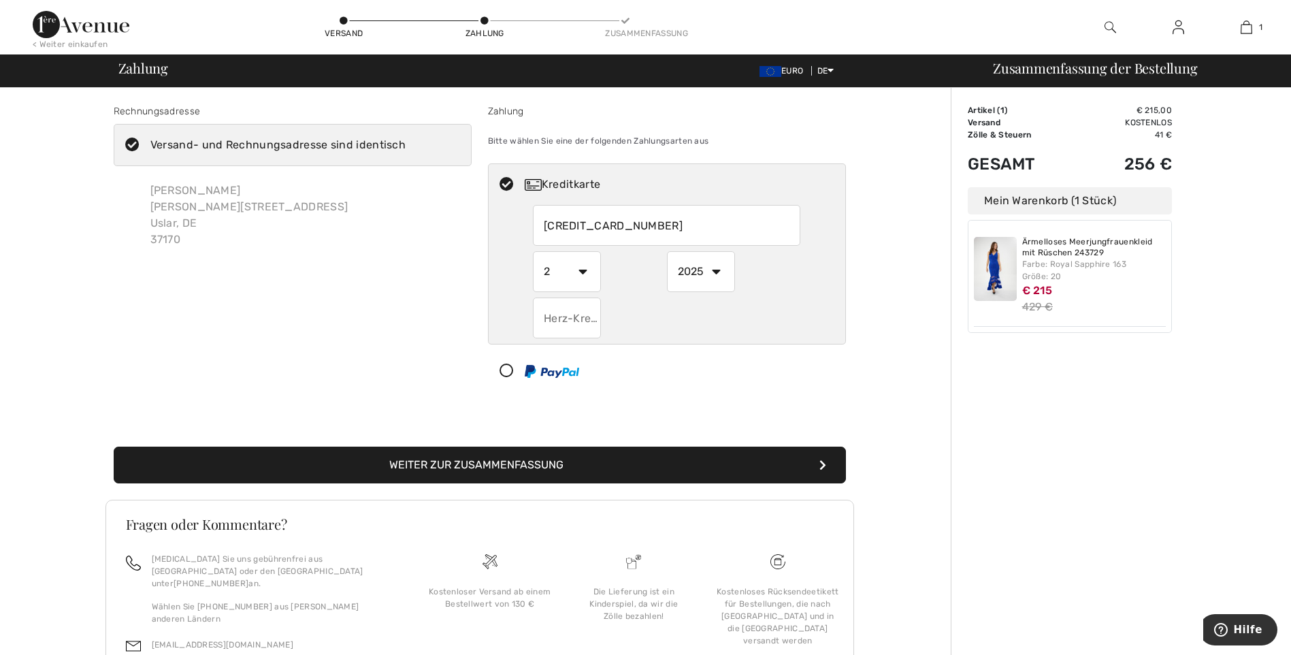
click at [719, 267] on select "2025 2026 2027 2028 2029 2030 2031 2032 2033 2034 2035" at bounding box center [701, 271] width 68 height 41
select select "2031"
click at [667, 251] on select "2025 2026 2027 2028 2029 2030 2031 2032 2033 2034 2035" at bounding box center [701, 271] width 68 height 41
click at [596, 319] on input "text" at bounding box center [567, 317] width 68 height 41
type input "600"
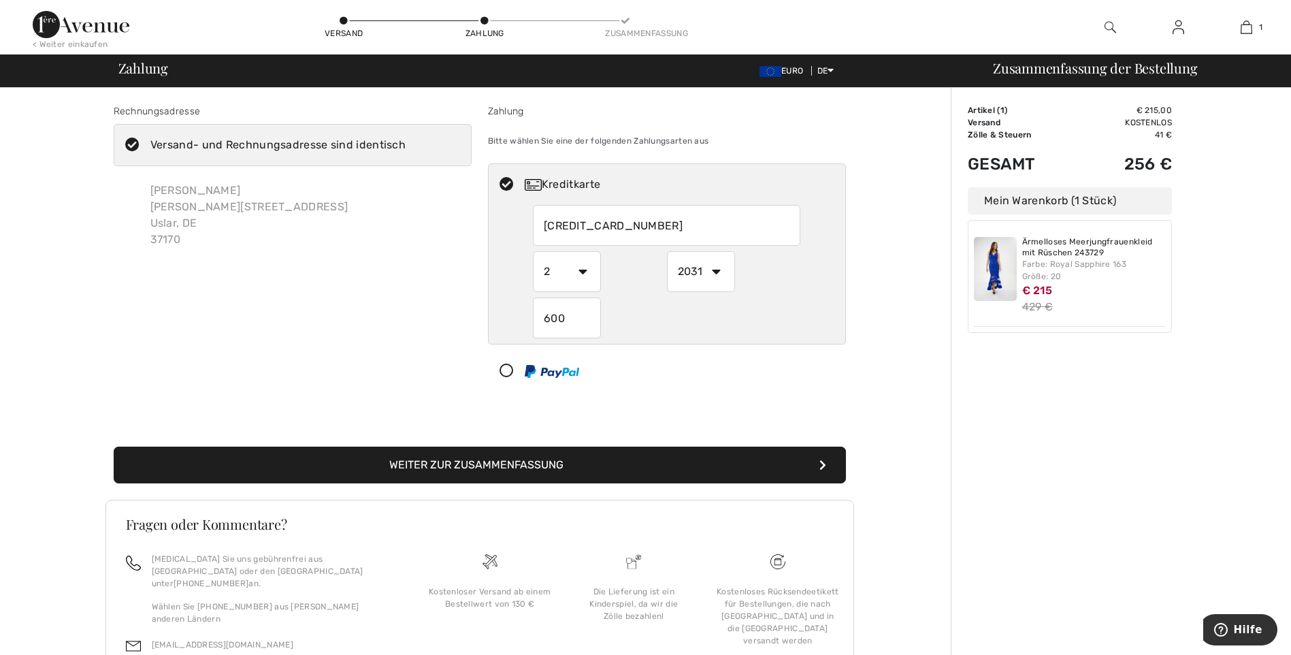
click at [552, 469] on font "Weiter zur Zusammenfassung" at bounding box center [476, 464] width 174 height 13
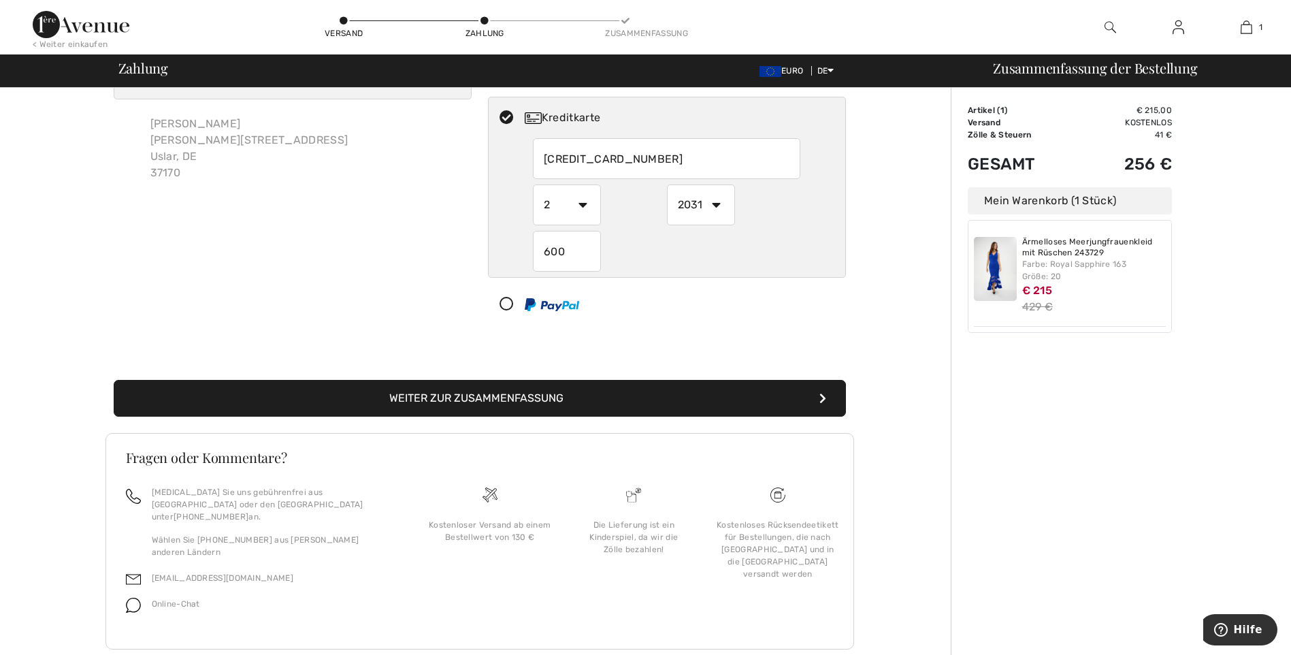
scroll to position [71, 0]
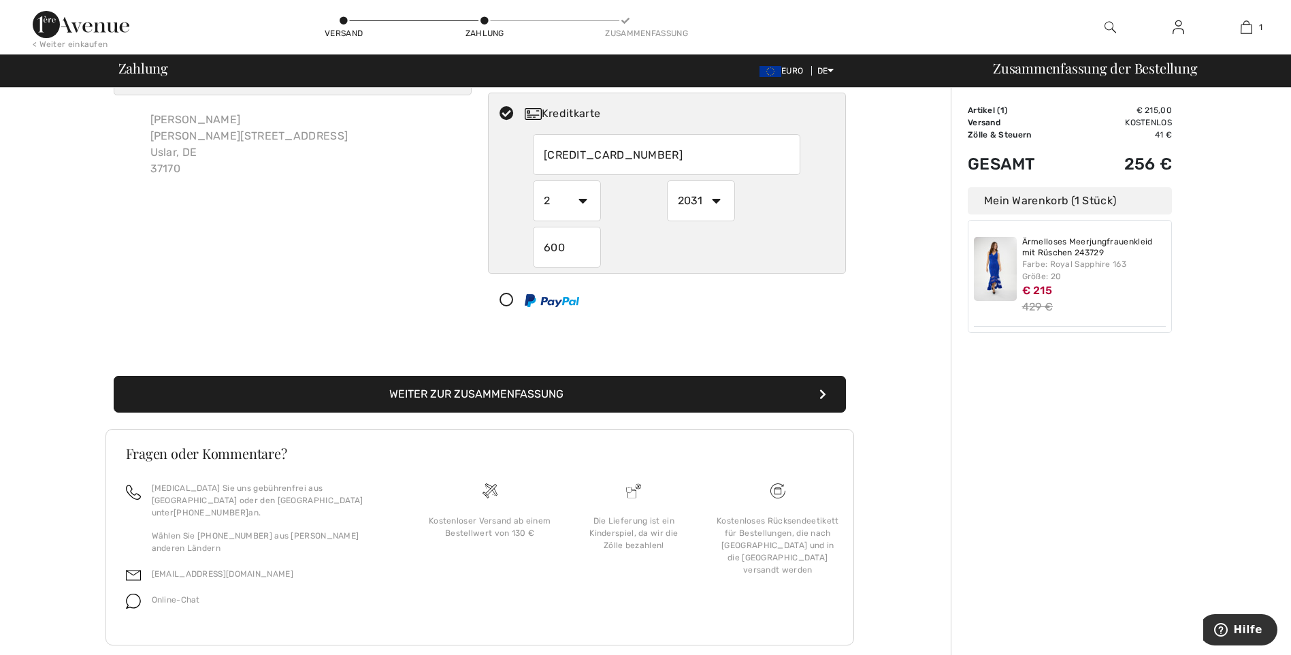
click at [509, 297] on icon at bounding box center [507, 300] width 36 height 14
select select "1"
select select "2025"
radio input "true"
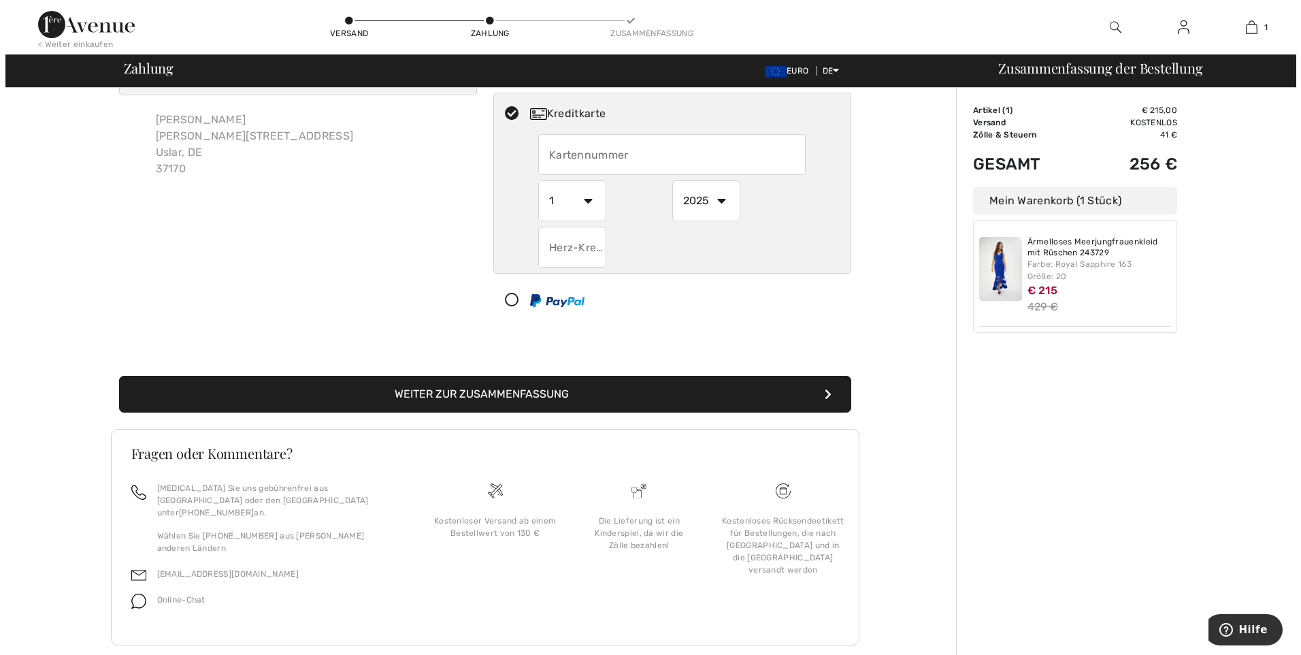
scroll to position [0, 0]
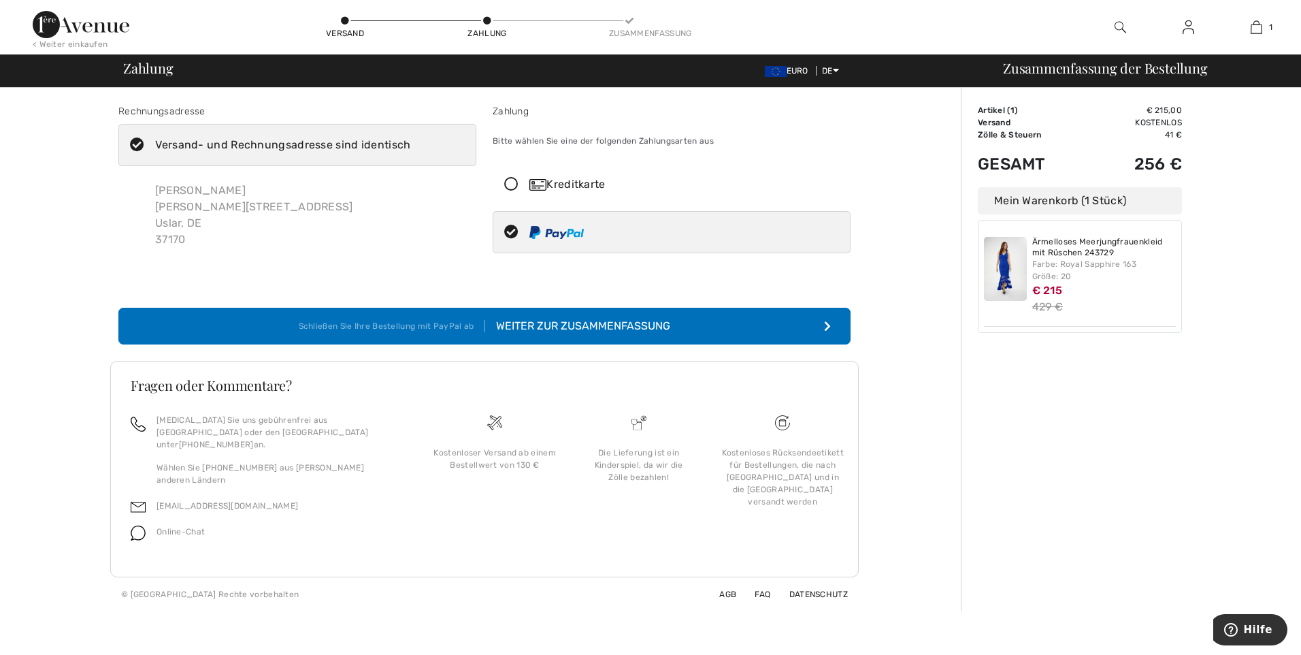
click at [830, 325] on icon "submit" at bounding box center [827, 326] width 7 height 11
click at [621, 325] on div "Weiter zur Zusammenfassung" at bounding box center [577, 326] width 185 height 16
click at [826, 324] on icon "submit" at bounding box center [827, 326] width 7 height 11
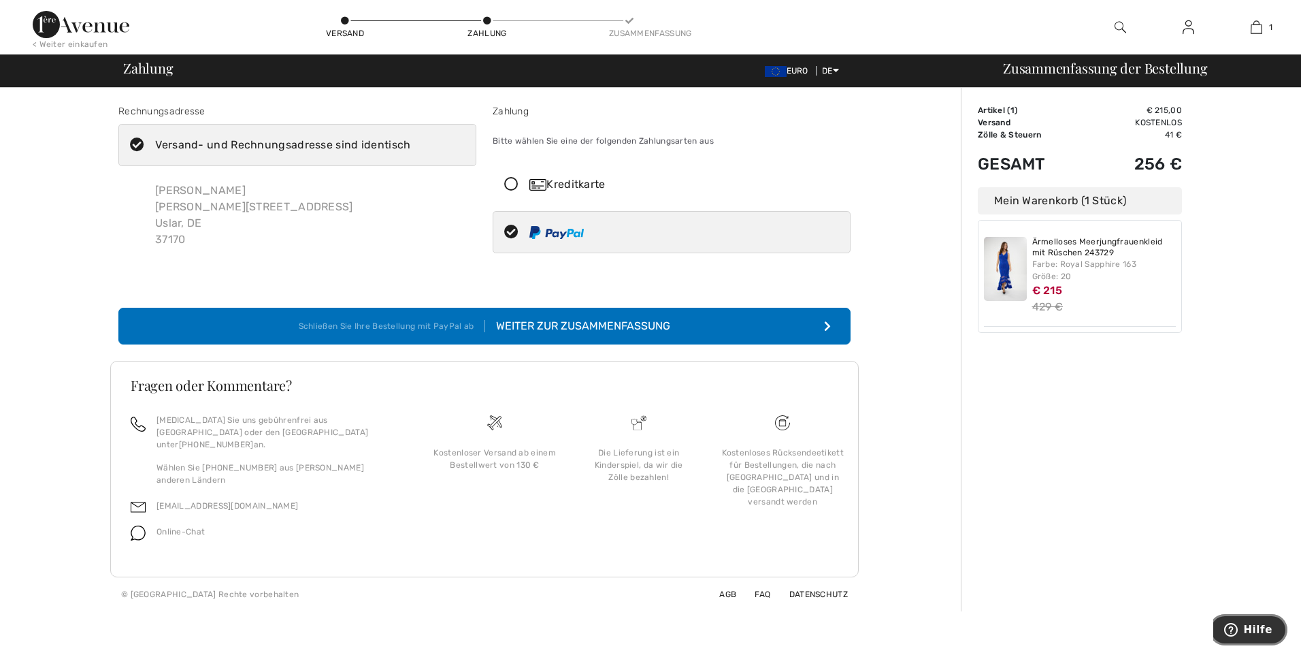
click at [1268, 634] on span "Hilfe" at bounding box center [1258, 629] width 29 height 12
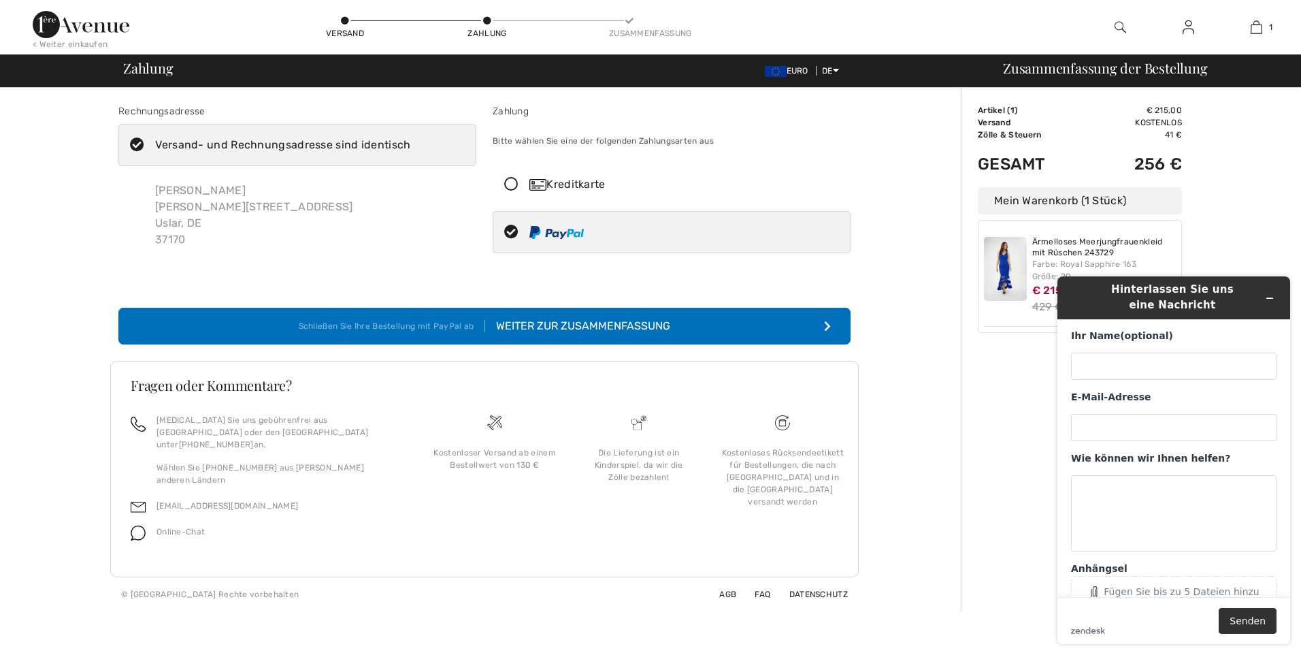
click at [944, 457] on div "Rechnungsadresse Versand- und Rechnungsadresse sind identisch Gabriele Borchert…" at bounding box center [484, 349] width 953 height 523
click at [1262, 152] on div "Order Summary Details Artikel ( 1 ) € 215,00 Promo code € 0.00 Versand Kostenlo…" at bounding box center [1131, 349] width 340 height 523
click at [928, 361] on div "Rechnungsadresse Versand- und Rechnungsadresse sind identisch Gabriele Borchert…" at bounding box center [484, 349] width 953 height 523
click at [1273, 300] on icon "Widget minimieren" at bounding box center [1270, 298] width 10 height 10
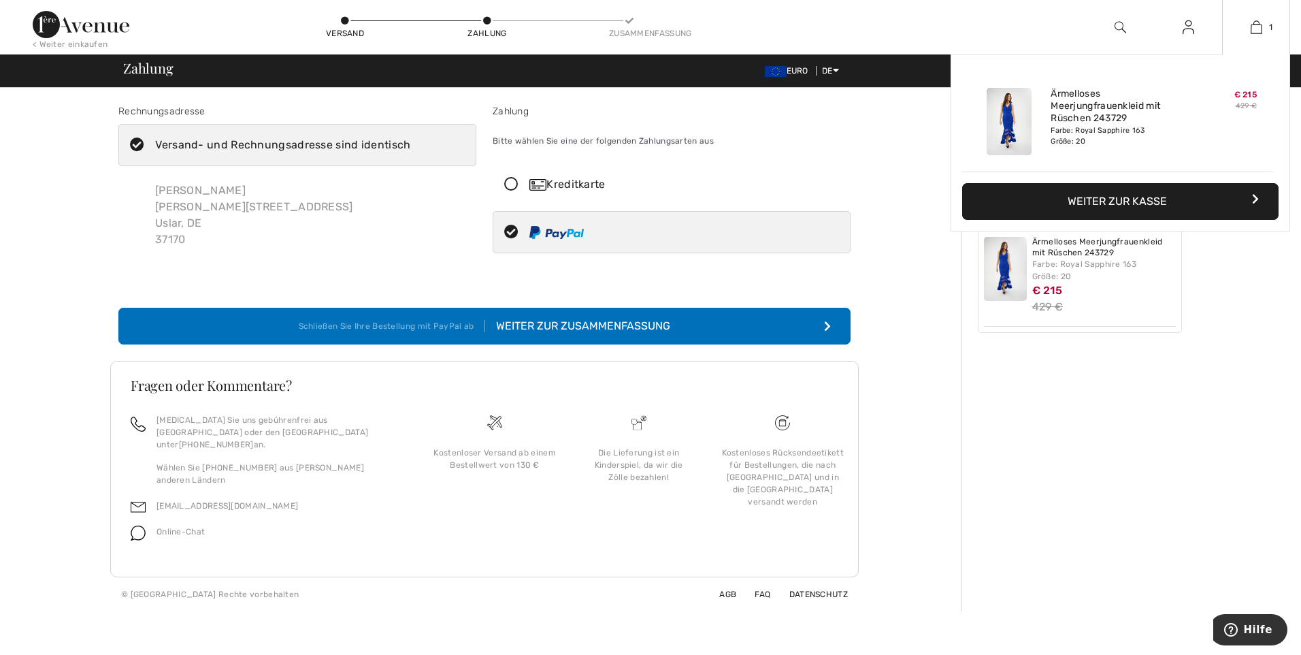
click at [1119, 199] on font "Weiter zur Kasse" at bounding box center [1117, 201] width 99 height 13
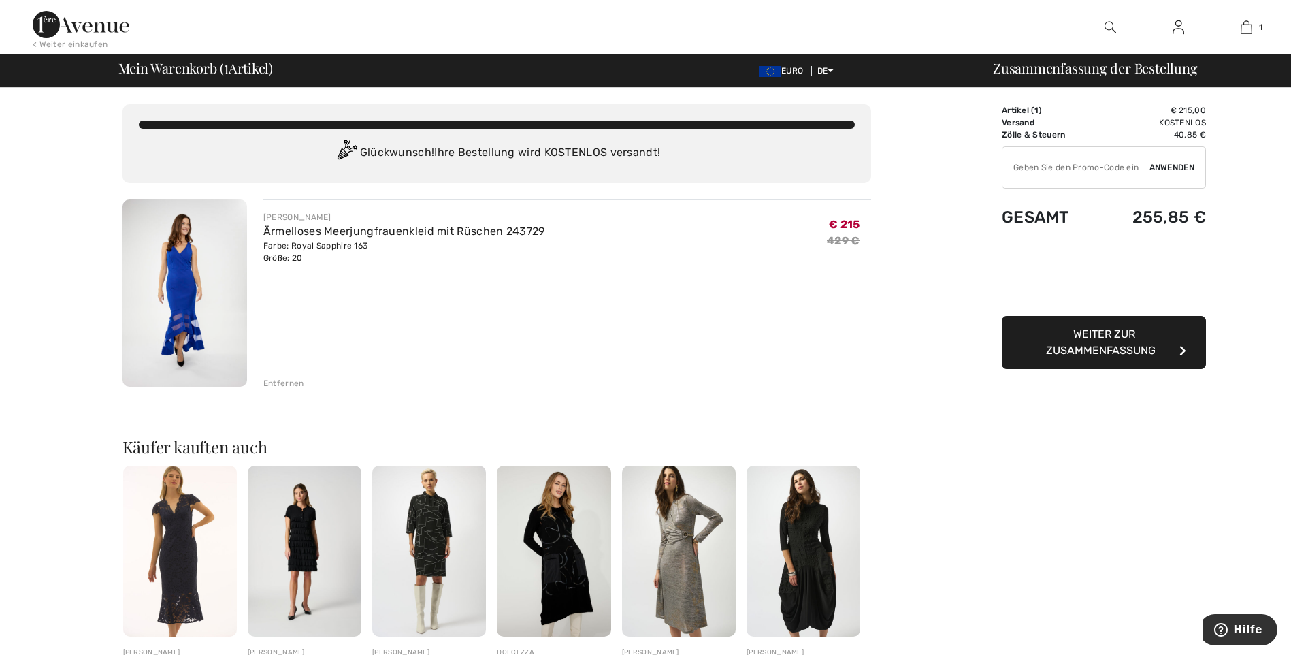
click at [1114, 338] on span "Weiter zur Zusammenfassung" at bounding box center [1101, 341] width 110 height 29
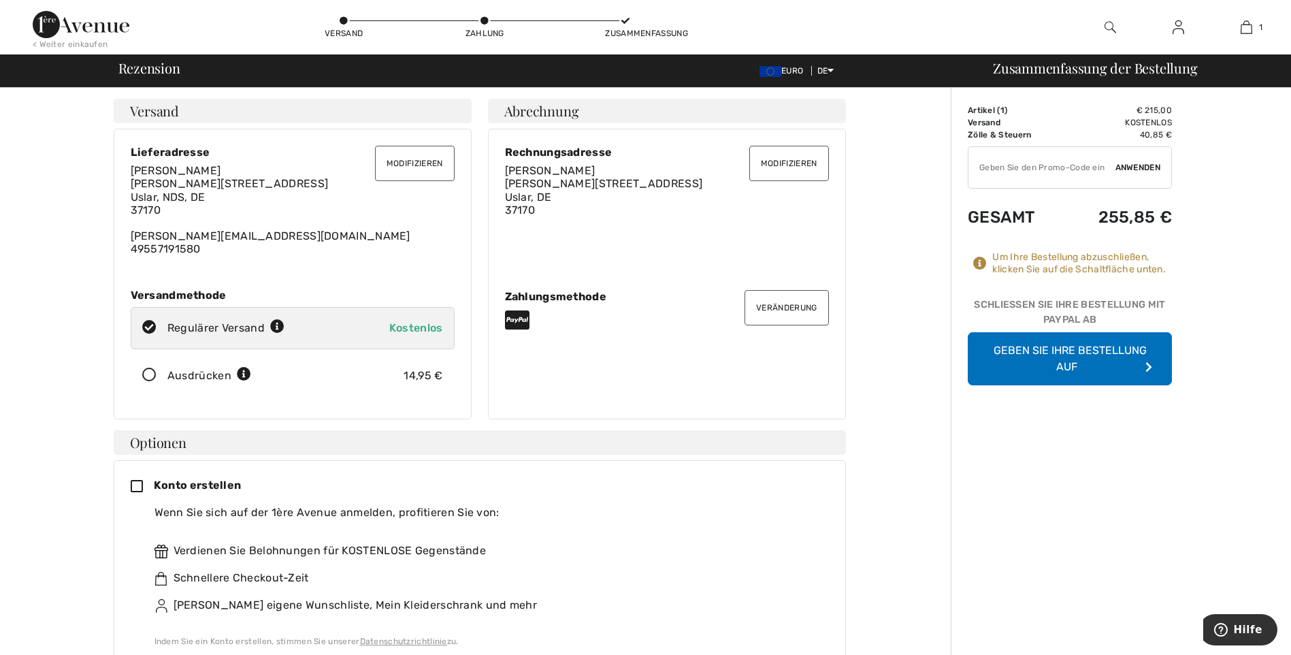
click at [1068, 350] on font "Geben Sie Ihre Bestellung auf" at bounding box center [1070, 358] width 153 height 29
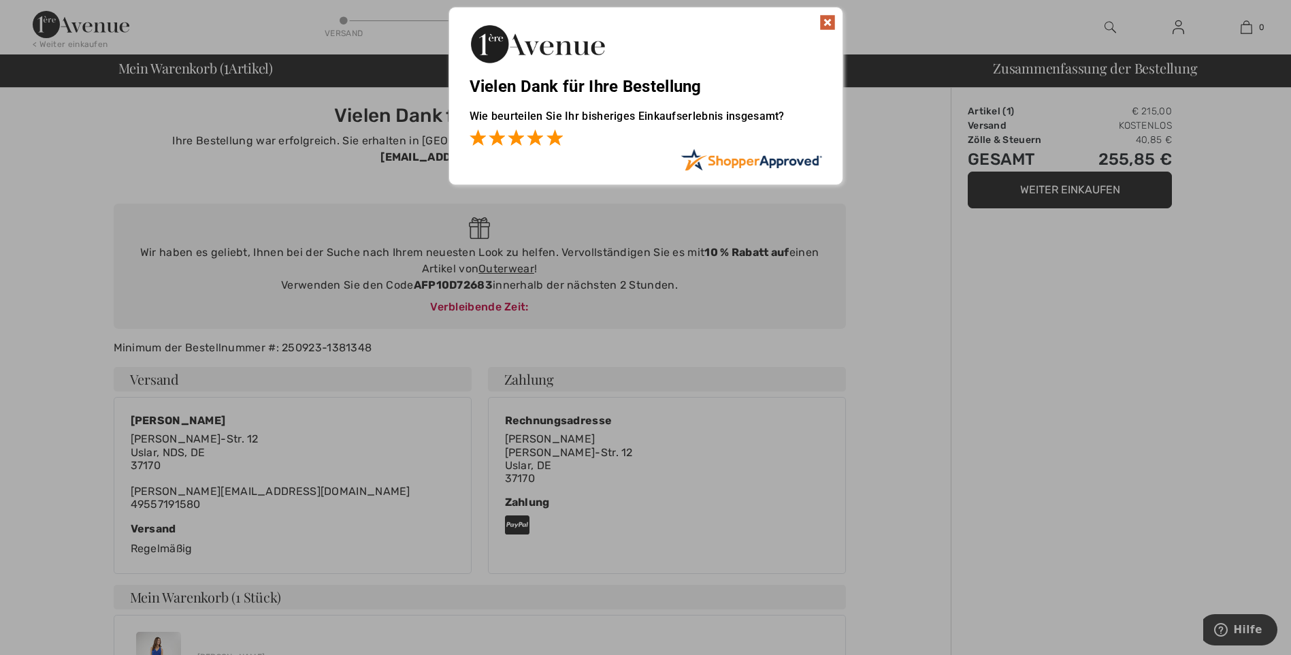
click at [559, 140] on span at bounding box center [555, 137] width 16 height 16
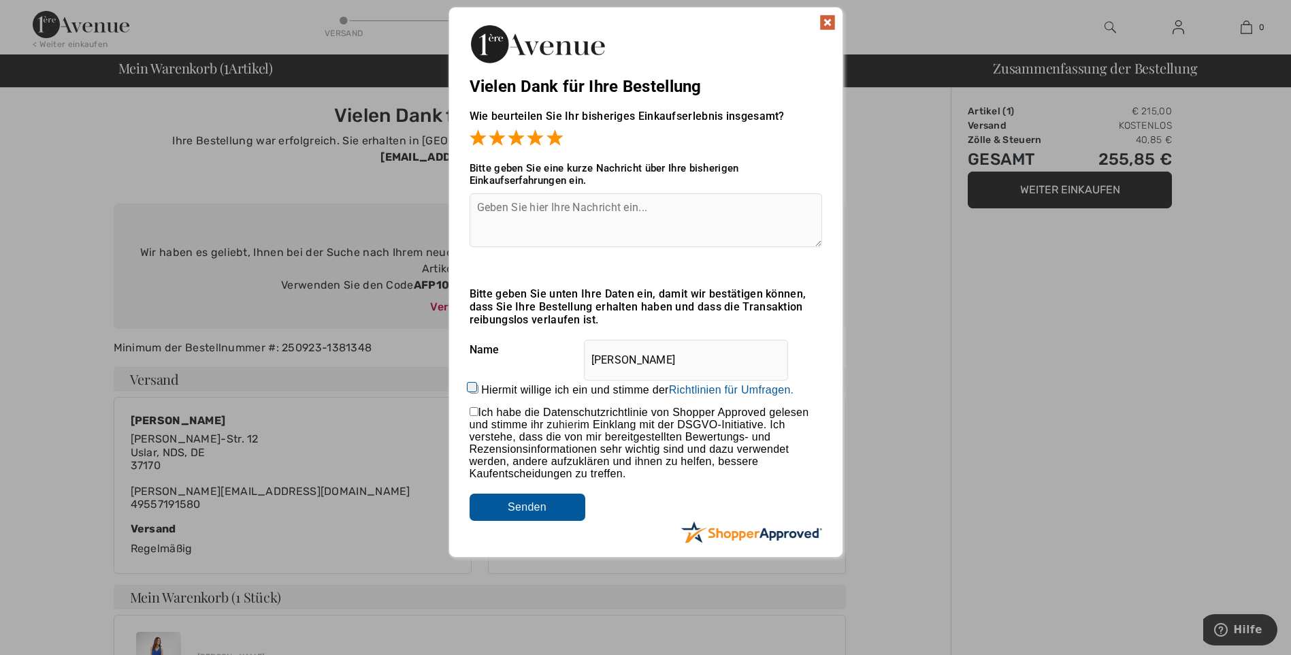
click at [475, 393] on input "Hiermit willige ich ein und stimme der Indem Sie eine Bewertung abgeben, erteil…" at bounding box center [474, 389] width 9 height 9
checkbox input "true"
click at [534, 511] on input "Submit" at bounding box center [528, 506] width 116 height 27
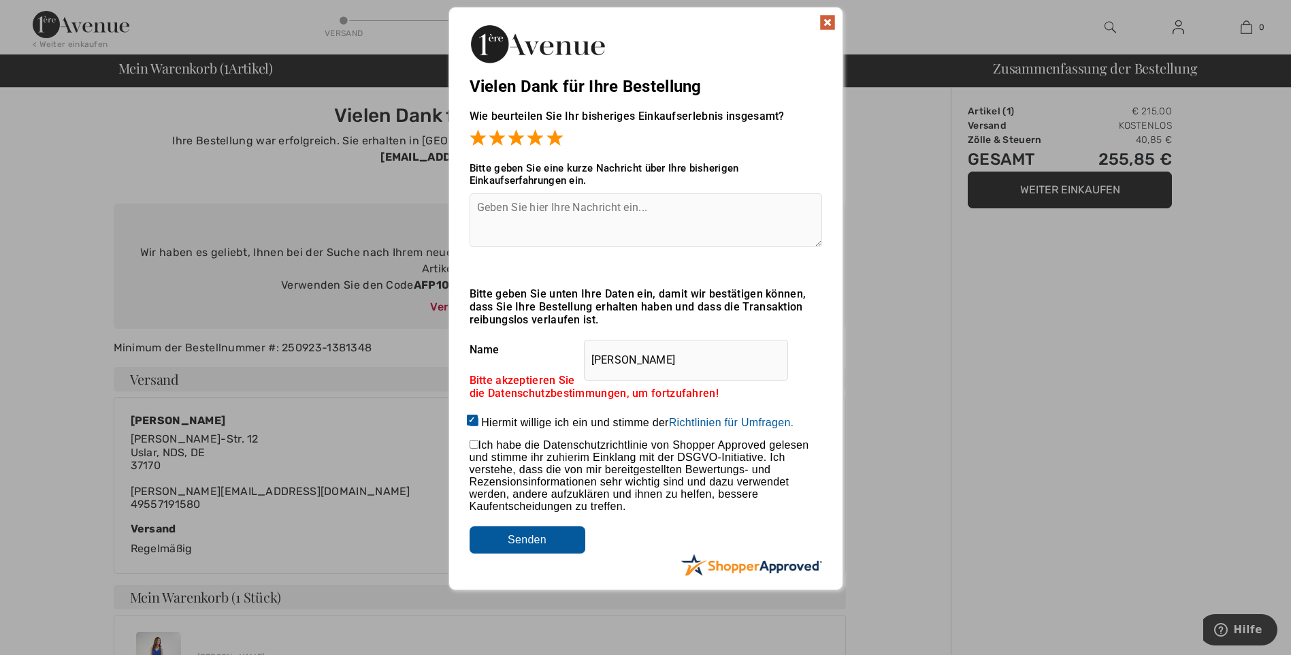
click at [474, 450] on div "Ich habe die Datenschutzrichtlinie von Shopper Approved gelesen und stimme ihr …" at bounding box center [646, 476] width 353 height 74
click at [474, 444] on input "checkbox" at bounding box center [474, 444] width 9 height 9
checkbox input "true"
click at [532, 542] on input "Submit" at bounding box center [528, 539] width 116 height 27
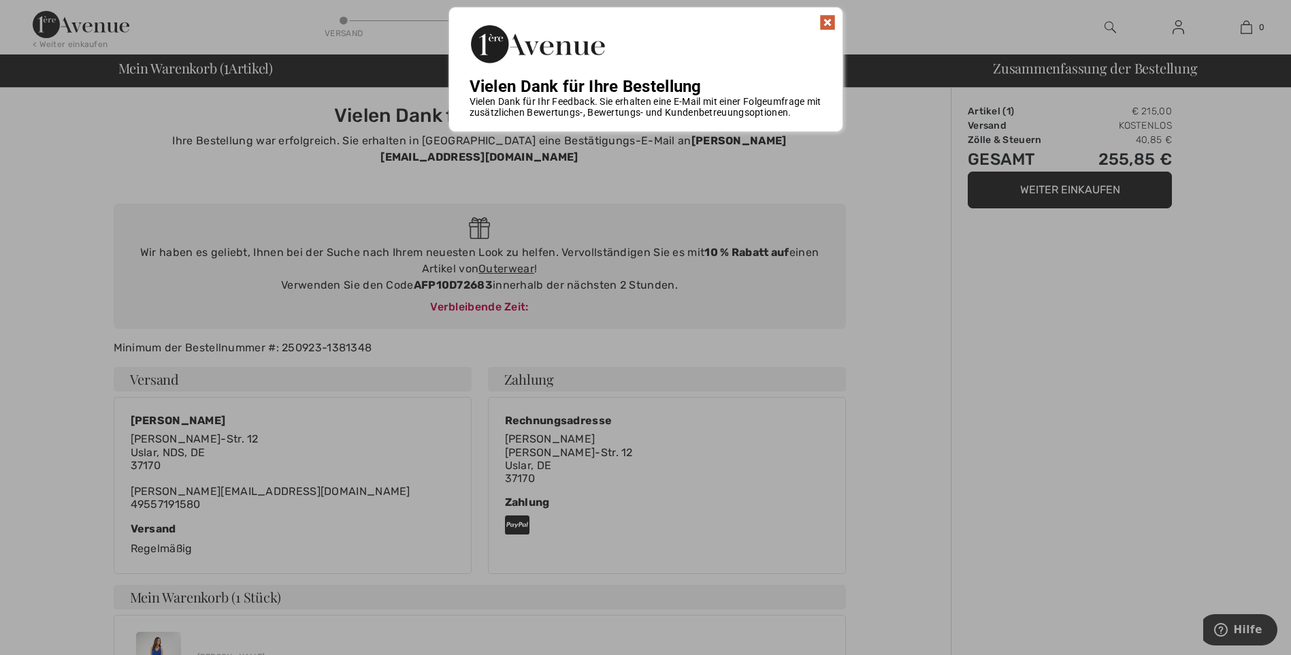
click at [829, 16] on img at bounding box center [828, 22] width 16 height 16
